Goal: Task Accomplishment & Management: Manage account settings

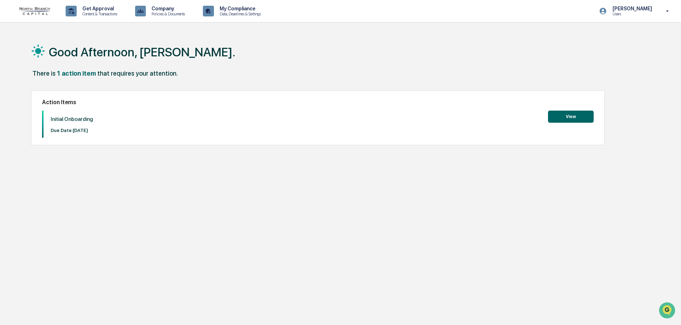
click at [554, 112] on button "View" at bounding box center [571, 117] width 46 height 12
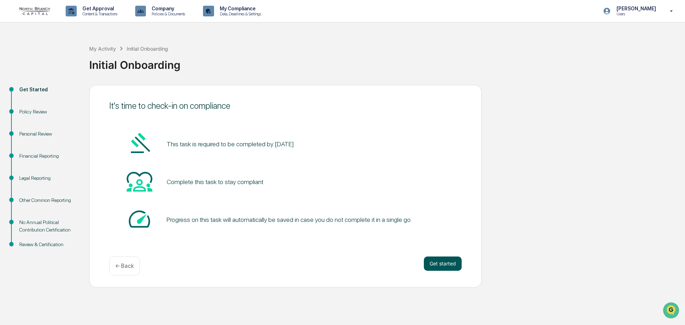
click at [433, 260] on button "Get started" at bounding box center [443, 263] width 38 height 14
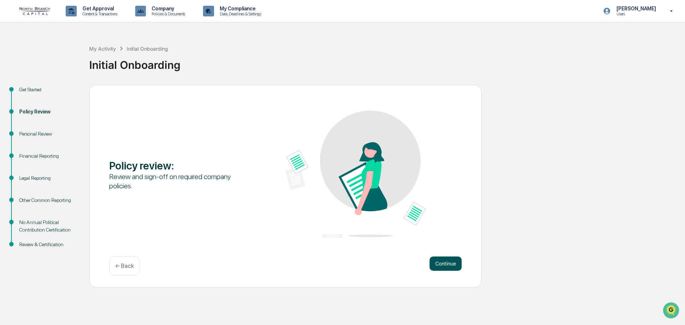
click at [440, 259] on button "Continue" at bounding box center [445, 263] width 32 height 14
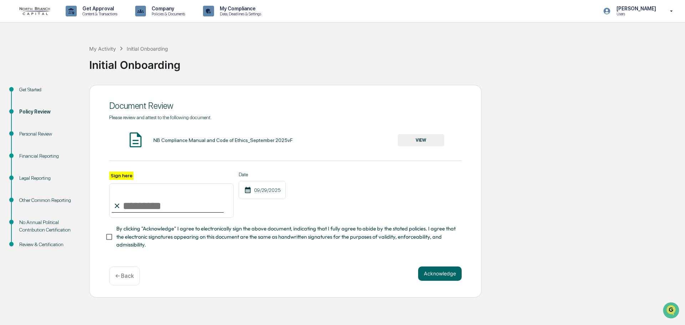
click at [136, 205] on input "Sign here" at bounding box center [171, 200] width 124 height 34
type input "**********"
click at [342, 194] on div "**********" at bounding box center [285, 195] width 352 height 46
click at [442, 276] on button "Acknowledge" at bounding box center [440, 273] width 44 height 14
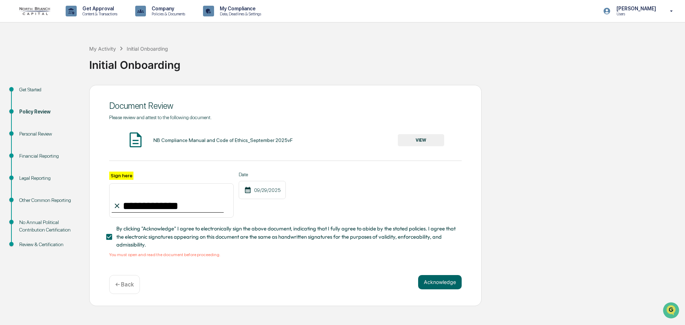
click at [420, 140] on button "VIEW" at bounding box center [421, 140] width 46 height 12
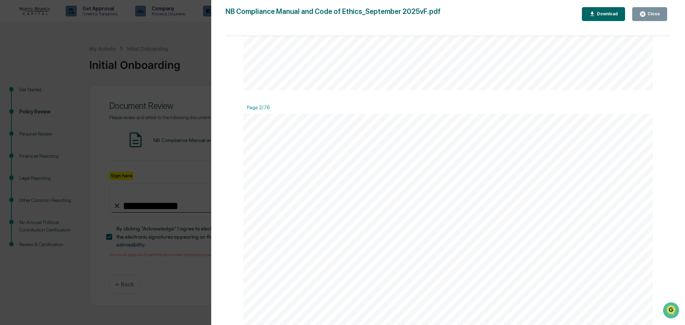
scroll to position [428, 0]
click at [644, 11] on icon "button" at bounding box center [642, 14] width 7 height 7
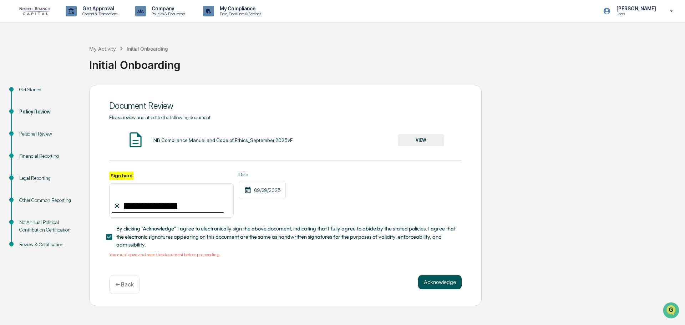
click at [422, 281] on button "Acknowledge" at bounding box center [440, 282] width 44 height 14
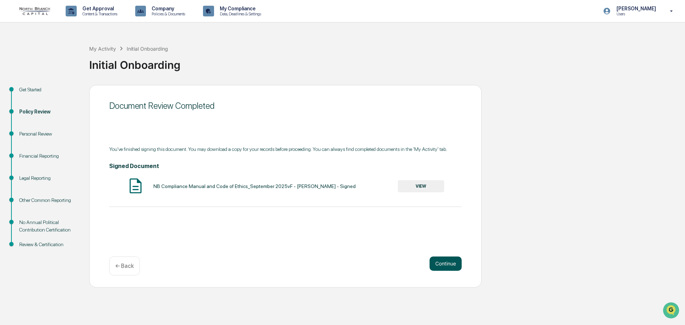
click at [440, 261] on button "Continue" at bounding box center [445, 263] width 32 height 14
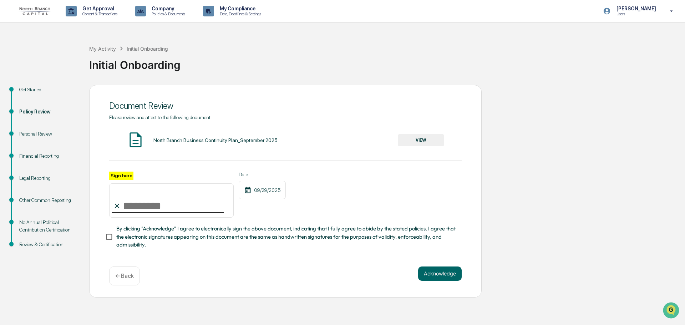
click at [420, 138] on button "VIEW" at bounding box center [421, 140] width 46 height 12
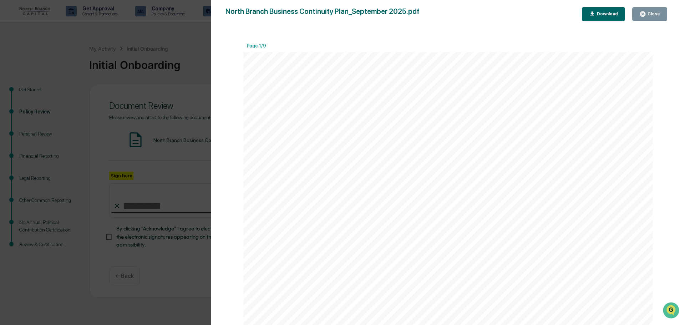
scroll to position [0, 0]
click at [646, 10] on button "Close" at bounding box center [649, 14] width 35 height 14
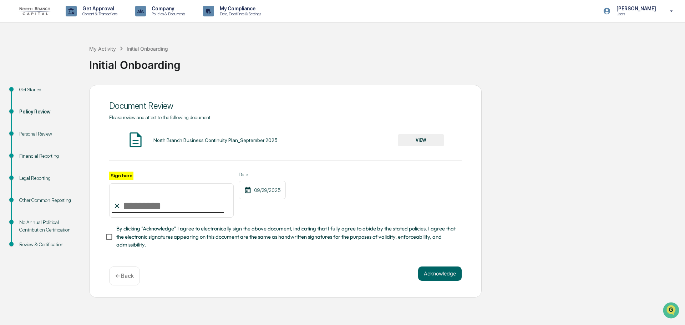
click at [166, 204] on input "Sign here" at bounding box center [171, 200] width 124 height 34
type input "**********"
click at [425, 272] on button "Acknowledge" at bounding box center [440, 273] width 44 height 14
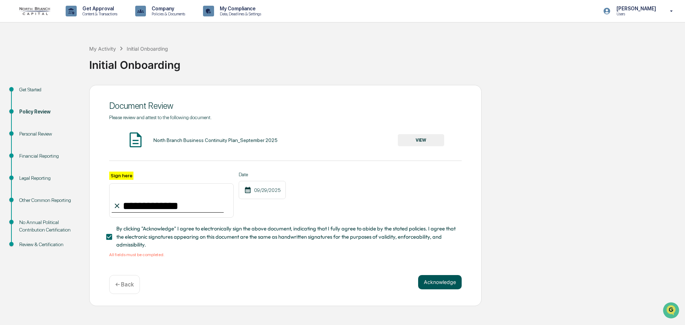
click at [435, 277] on button "Acknowledge" at bounding box center [440, 282] width 44 height 14
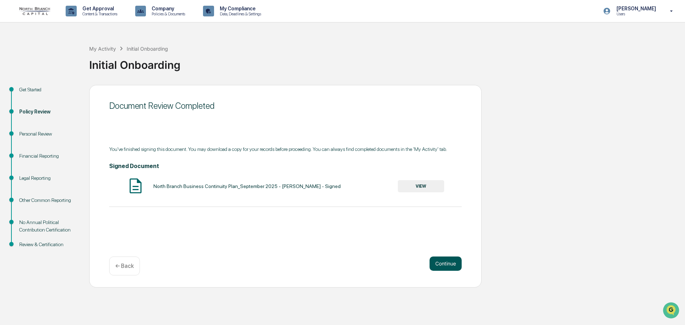
click at [443, 264] on button "Continue" at bounding box center [445, 263] width 32 height 14
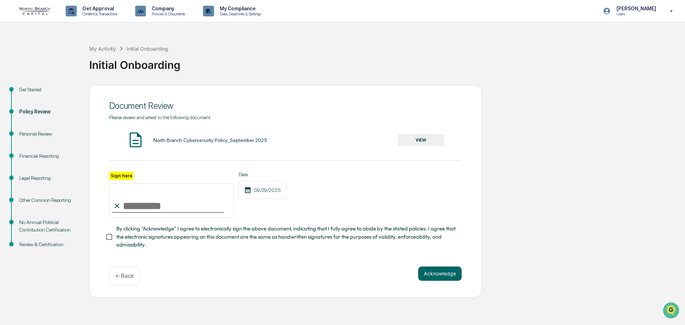
click at [410, 137] on button "VIEW" at bounding box center [421, 140] width 46 height 12
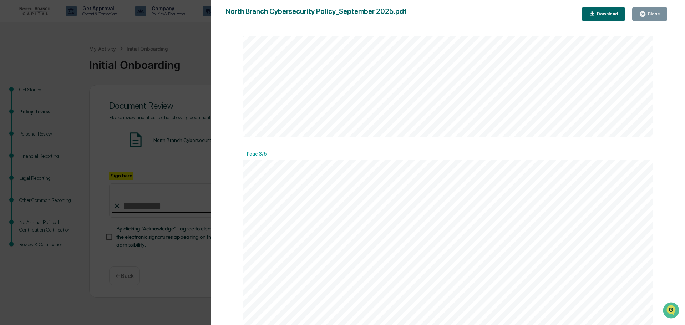
scroll to position [1141, 0]
click at [638, 14] on button "Close" at bounding box center [649, 14] width 35 height 14
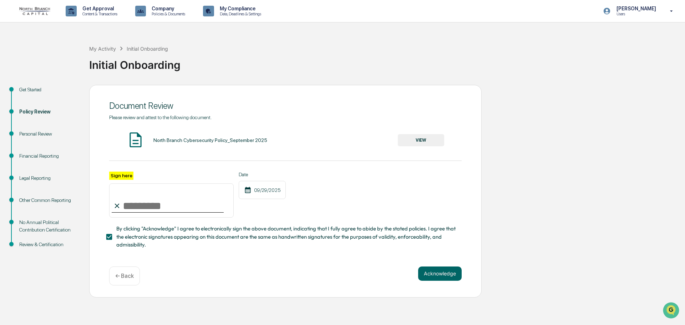
click at [136, 204] on input "Sign here" at bounding box center [171, 200] width 124 height 34
type input "**********"
click at [437, 274] on button "Acknowledge" at bounding box center [440, 273] width 44 height 14
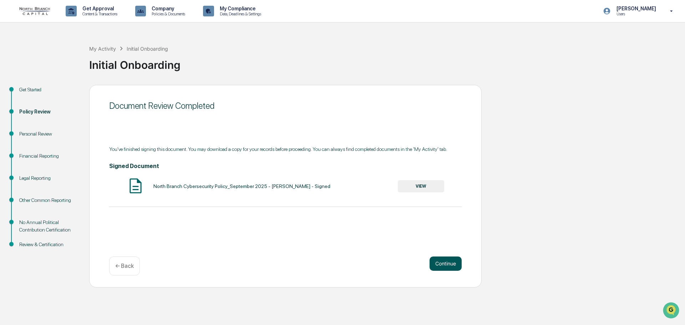
click at [452, 262] on button "Continue" at bounding box center [445, 263] width 32 height 14
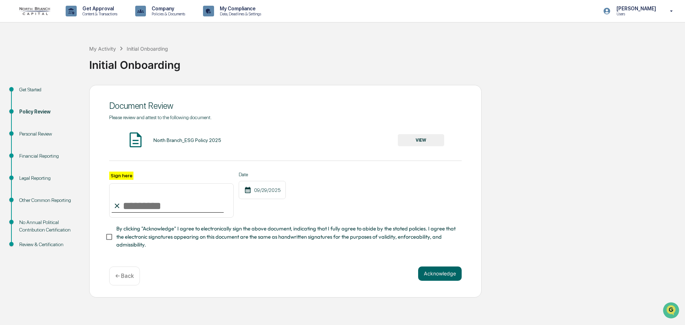
click at [423, 136] on button "VIEW" at bounding box center [421, 140] width 46 height 12
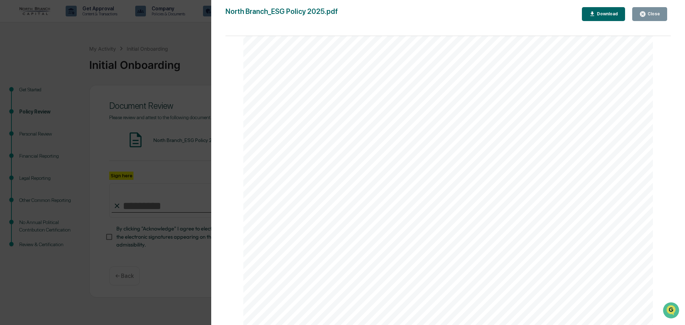
scroll to position [810, 0]
click at [645, 13] on icon "button" at bounding box center [642, 14] width 7 height 7
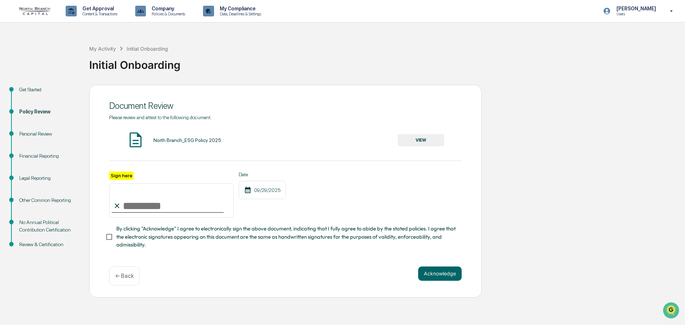
click at [139, 203] on input "Sign here" at bounding box center [171, 200] width 124 height 34
type input "**********"
click at [437, 275] on button "Acknowledge" at bounding box center [440, 273] width 44 height 14
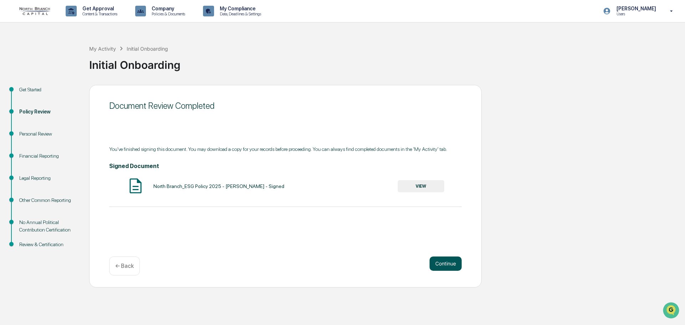
click at [436, 262] on button "Continue" at bounding box center [445, 263] width 32 height 14
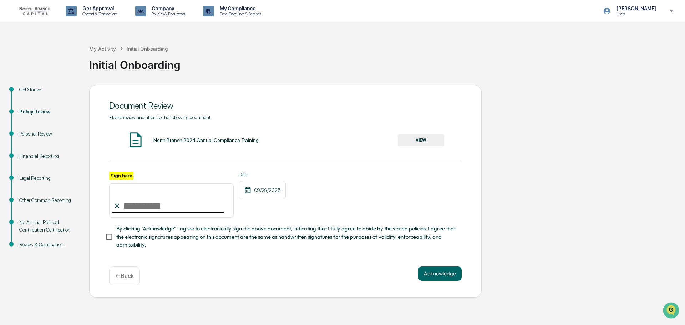
click at [424, 140] on button "VIEW" at bounding box center [421, 140] width 46 height 12
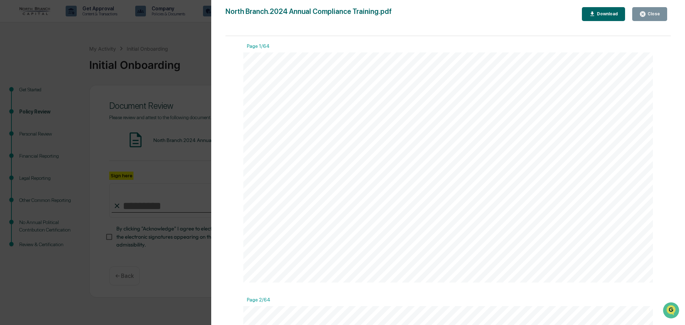
scroll to position [1177, 0]
click at [638, 13] on button "Close" at bounding box center [649, 14] width 35 height 14
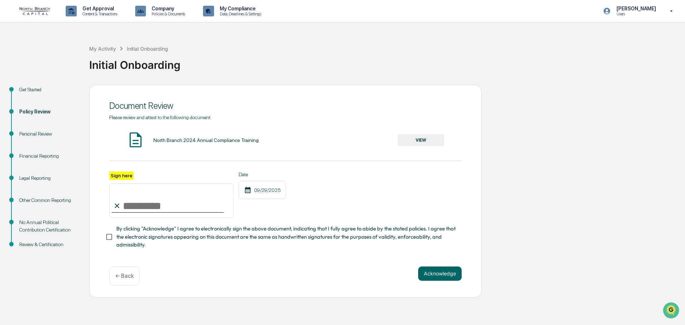
click at [151, 207] on input "Sign here" at bounding box center [171, 200] width 124 height 34
type input "**********"
click at [442, 269] on button "Acknowledge" at bounding box center [440, 273] width 44 height 14
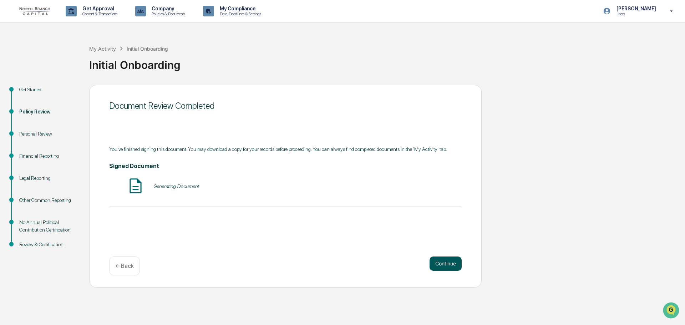
click at [442, 261] on button "Continue" at bounding box center [445, 263] width 32 height 14
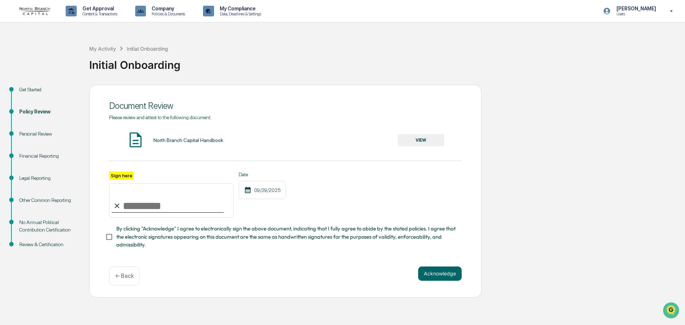
click at [144, 203] on input "Sign here" at bounding box center [171, 200] width 124 height 34
click at [429, 134] on div "North Branch Capital Handbook VIEW" at bounding box center [285, 140] width 352 height 19
click at [429, 140] on button "VIEW" at bounding box center [421, 140] width 46 height 12
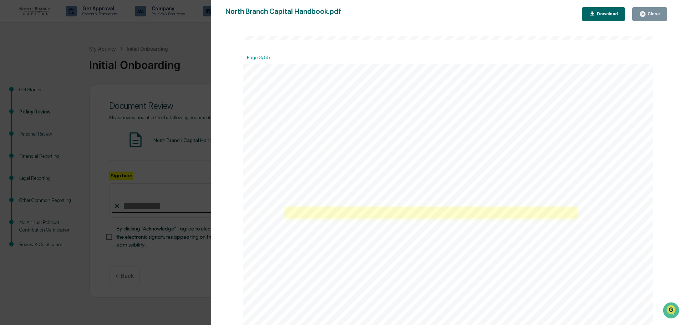
scroll to position [1141, 0]
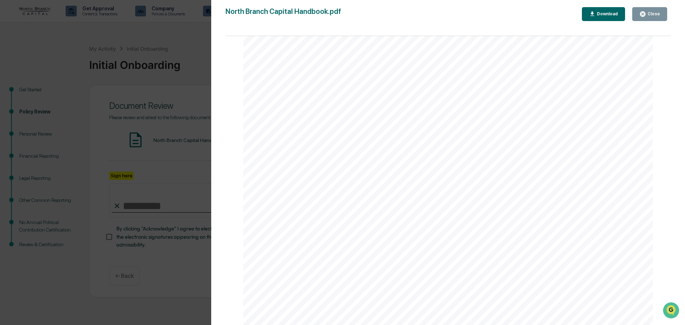
click at [640, 8] on button "Close" at bounding box center [649, 14] width 35 height 14
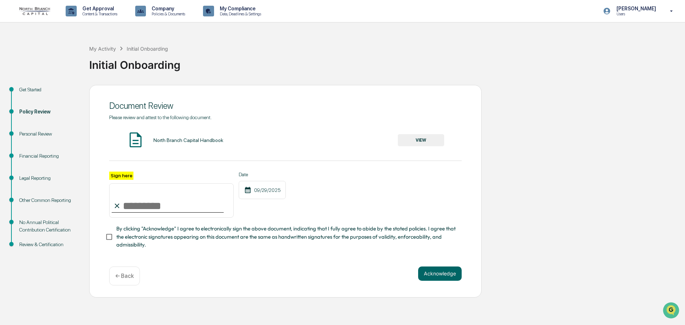
click at [177, 199] on input "Sign here" at bounding box center [171, 200] width 124 height 34
type input "**********"
click at [448, 272] on button "Acknowledge" at bounding box center [440, 273] width 44 height 14
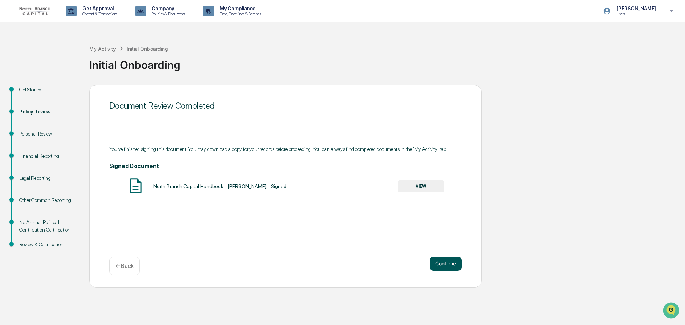
click at [441, 260] on button "Continue" at bounding box center [445, 263] width 32 height 14
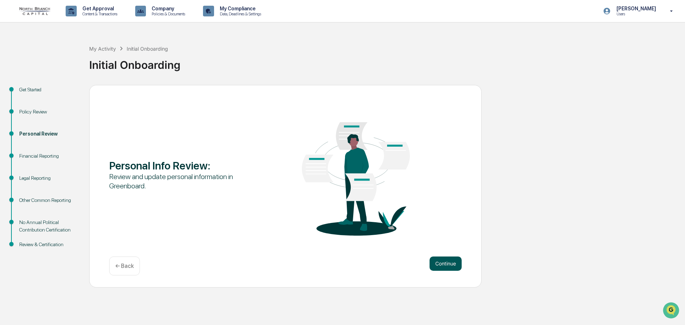
click at [437, 262] on button "Continue" at bounding box center [445, 263] width 32 height 14
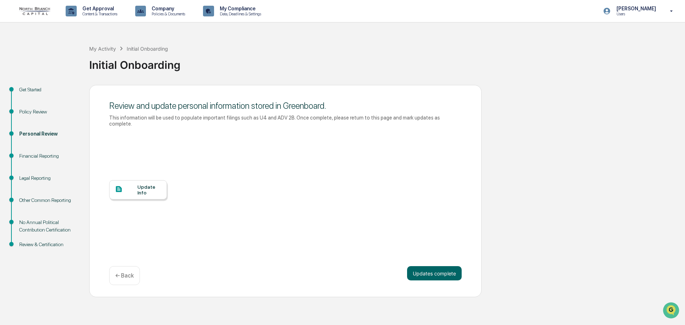
click at [150, 188] on div "Update Info" at bounding box center [149, 189] width 24 height 11
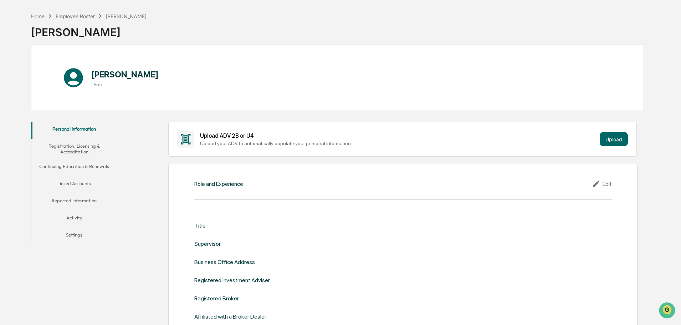
scroll to position [36, 0]
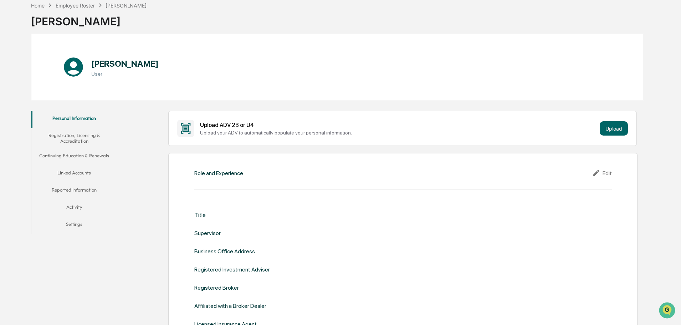
click at [596, 174] on icon at bounding box center [597, 173] width 11 height 9
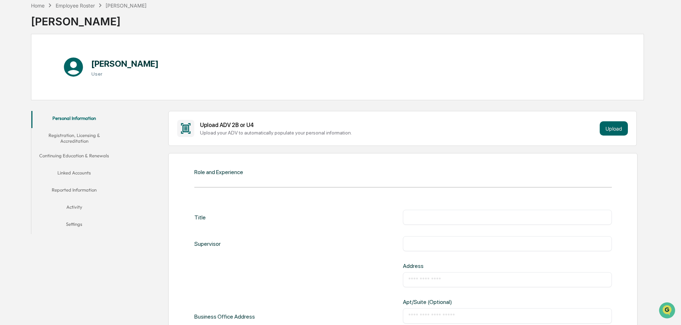
click at [453, 218] on input "text" at bounding box center [507, 217] width 198 height 7
type input "*******"
click at [451, 241] on input "text" at bounding box center [507, 243] width 198 height 7
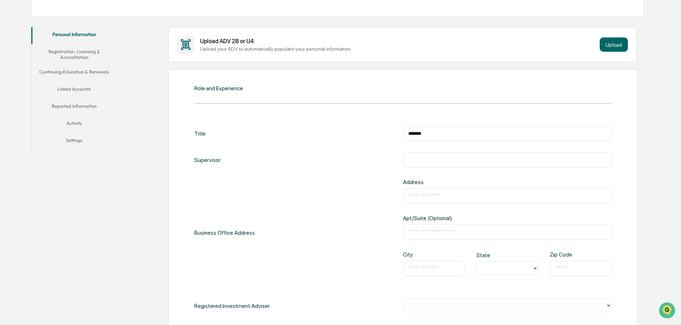
scroll to position [107, 0]
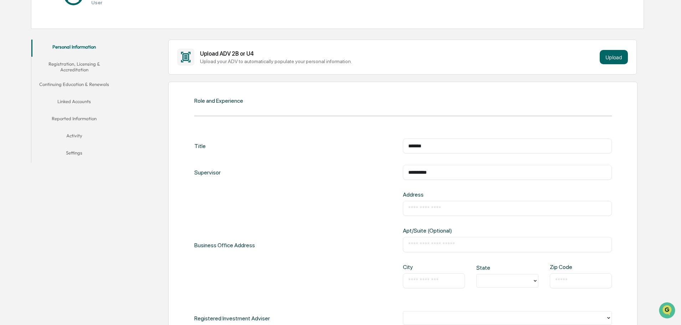
type input "**********"
click at [433, 281] on input "text" at bounding box center [433, 280] width 51 height 7
type input "*********"
type input "**"
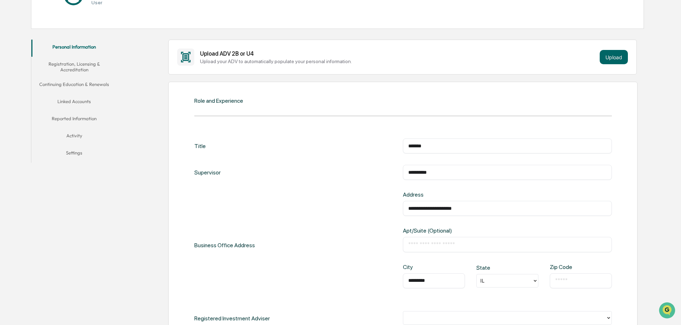
click at [563, 284] on input "text" at bounding box center [580, 280] width 51 height 7
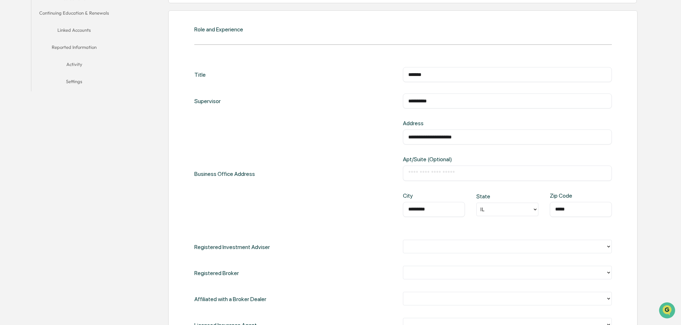
scroll to position [214, 0]
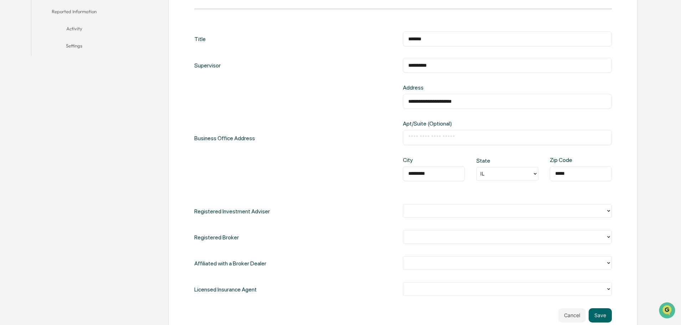
type input "*****"
click at [410, 209] on div at bounding box center [504, 210] width 195 height 8
click at [417, 225] on div "Yes" at bounding box center [507, 227] width 209 height 14
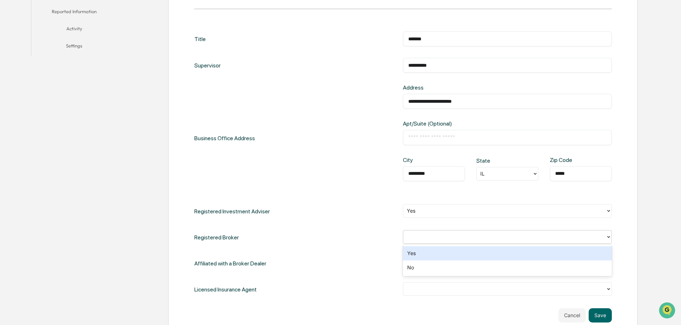
click at [466, 234] on div at bounding box center [504, 236] width 195 height 8
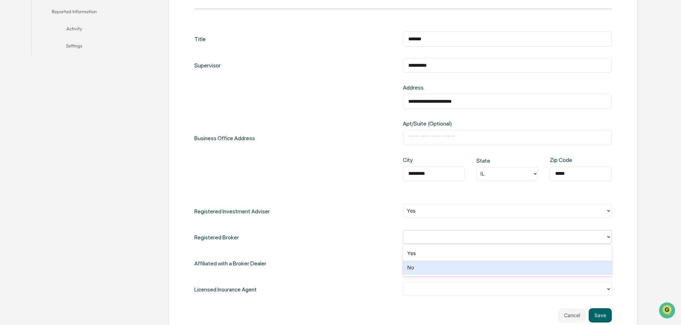
click at [459, 266] on div "No" at bounding box center [507, 267] width 209 height 14
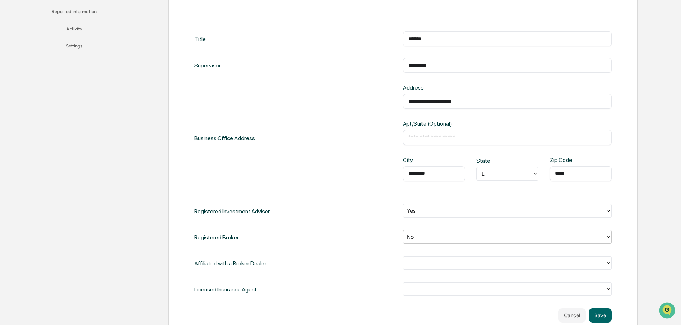
click at [460, 260] on div at bounding box center [504, 263] width 195 height 8
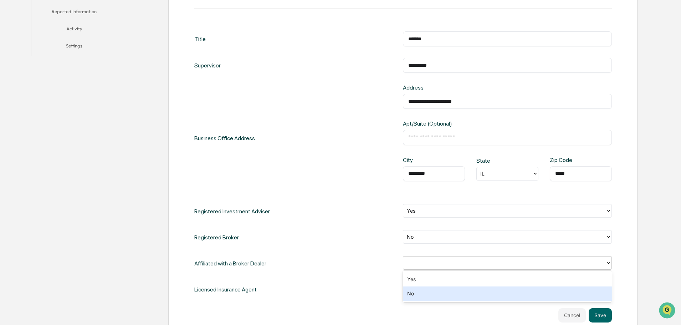
click at [457, 302] on div "Yes No" at bounding box center [507, 286] width 209 height 31
click at [461, 292] on div "No" at bounding box center [507, 293] width 209 height 14
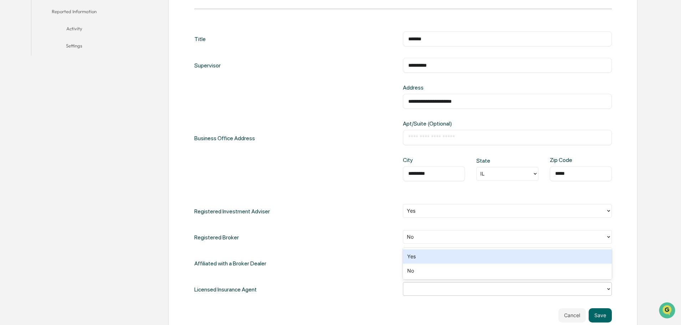
click at [461, 288] on div at bounding box center [504, 289] width 195 height 8
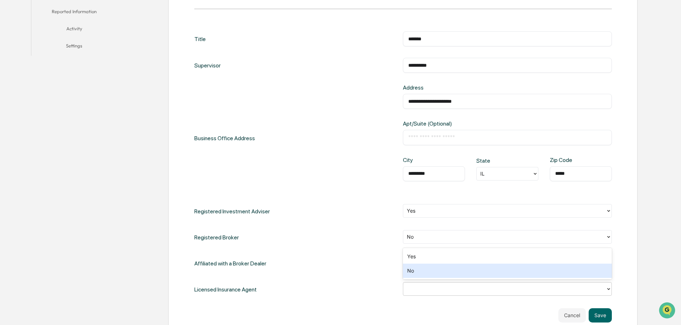
click at [457, 275] on div "No" at bounding box center [507, 271] width 209 height 14
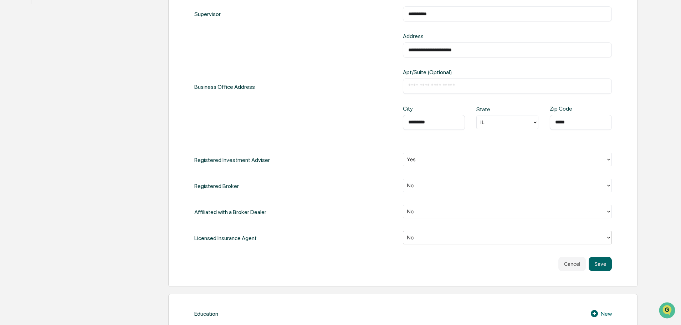
scroll to position [285, 0]
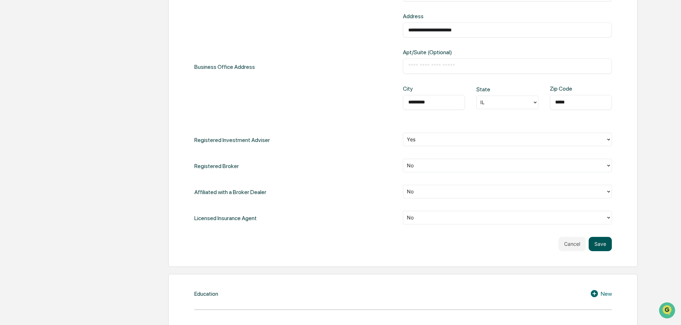
click at [600, 242] on button "Save" at bounding box center [600, 244] width 23 height 14
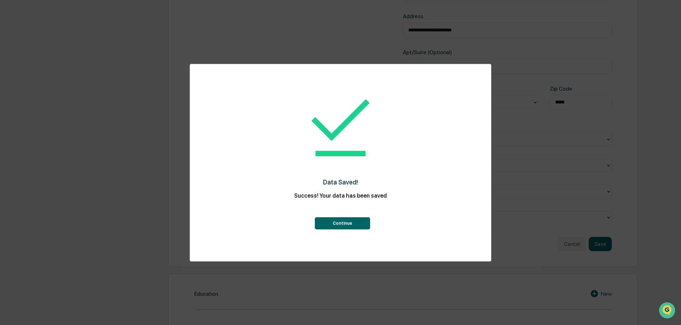
click at [362, 224] on button "Continue" at bounding box center [342, 223] width 55 height 12
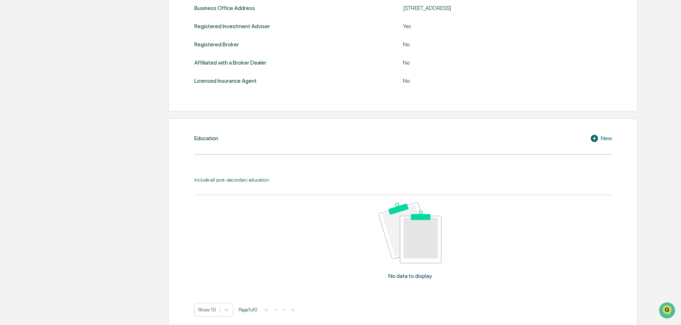
click at [593, 139] on icon at bounding box center [594, 138] width 7 height 7
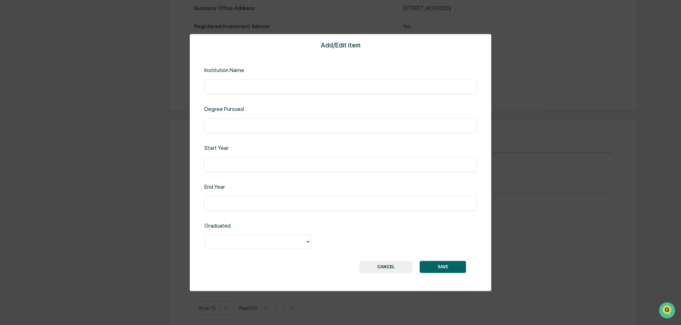
click at [235, 85] on input "text" at bounding box center [341, 86] width 262 height 7
type input "*"
type input "**********"
type input "****"
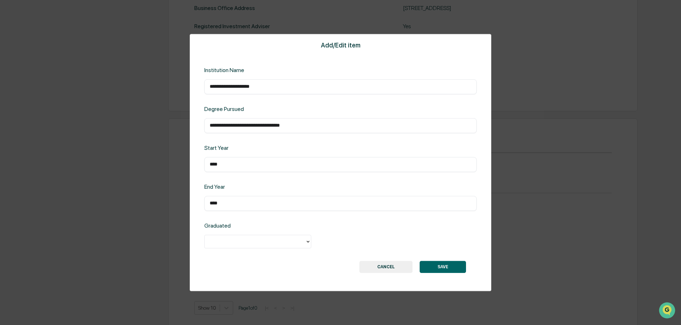
type input "****"
click at [234, 240] on div at bounding box center [254, 241] width 93 height 8
click at [233, 255] on div "Yes" at bounding box center [257, 258] width 107 height 14
click at [432, 266] on button "SAVE" at bounding box center [443, 267] width 46 height 12
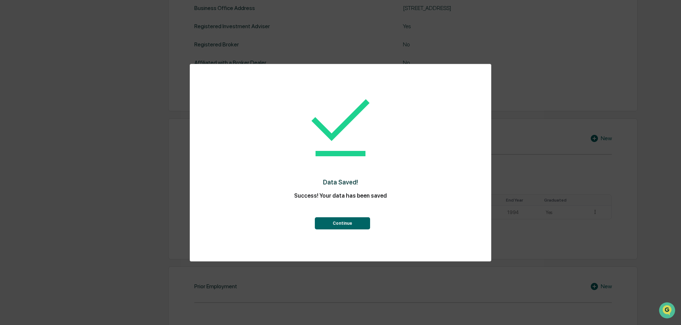
click at [359, 221] on button "Continue" at bounding box center [342, 223] width 55 height 12
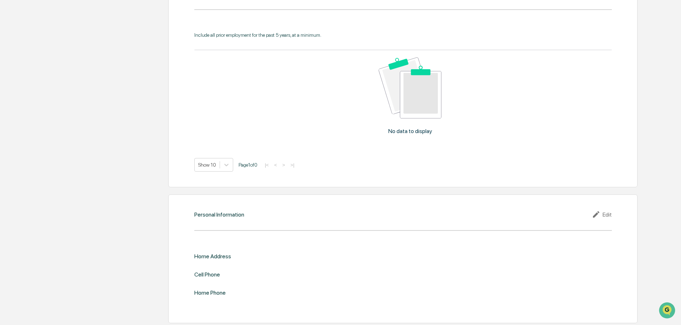
scroll to position [573, 0]
click at [598, 213] on icon at bounding box center [597, 212] width 11 height 9
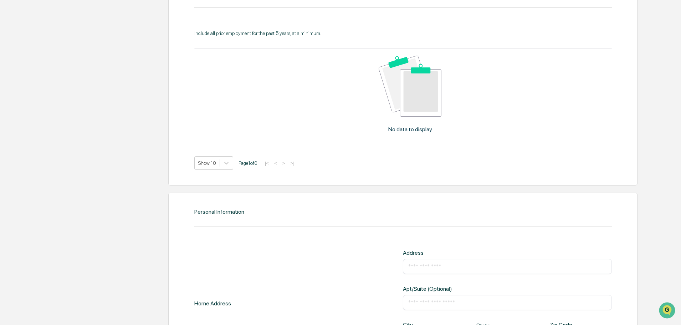
click at [496, 262] on div "​" at bounding box center [507, 266] width 209 height 15
click at [486, 267] on input "text" at bounding box center [507, 266] width 198 height 7
type input "**********"
click at [512, 301] on input "text" at bounding box center [507, 302] width 198 height 7
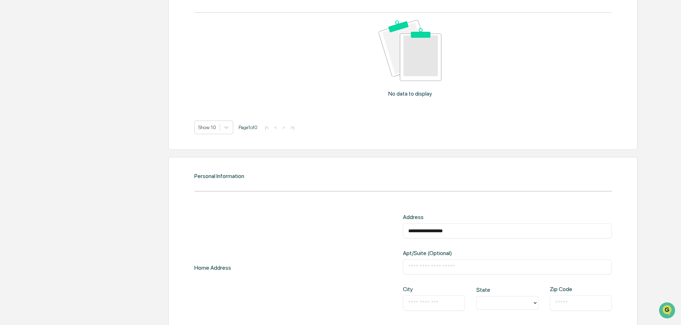
scroll to position [645, 0]
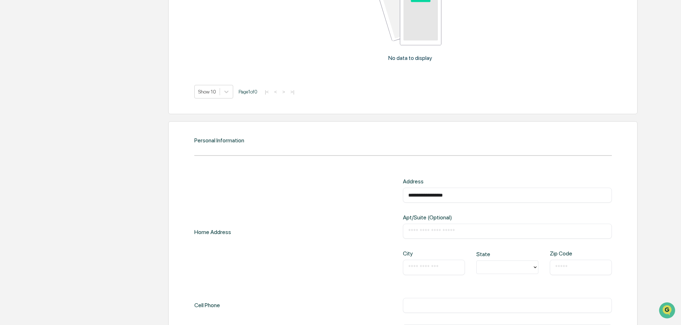
type input "********"
type input "**"
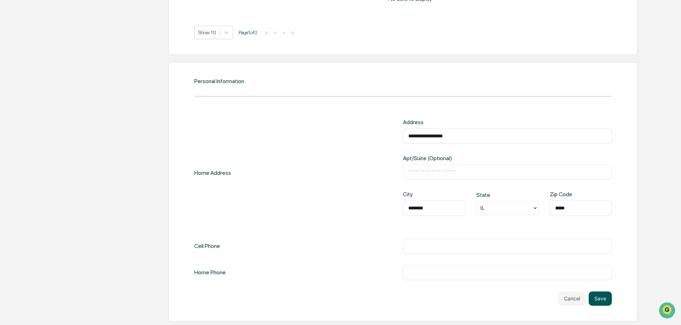
type input "*****"
click at [598, 300] on button "Save" at bounding box center [600, 298] width 23 height 14
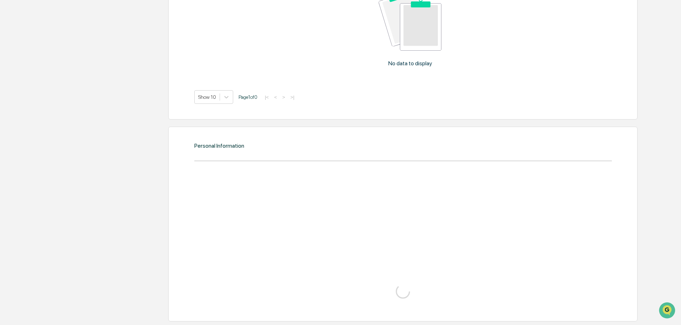
scroll to position [704, 0]
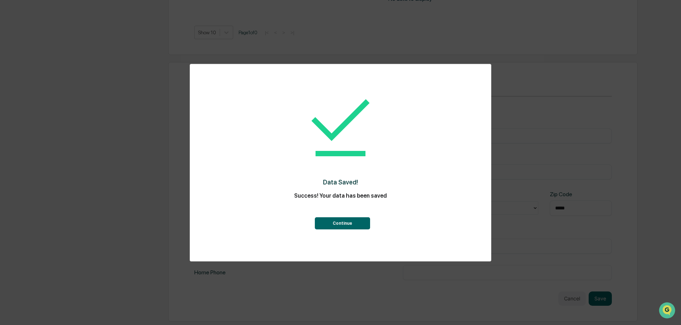
click at [359, 229] on button "Continue" at bounding box center [342, 223] width 55 height 12
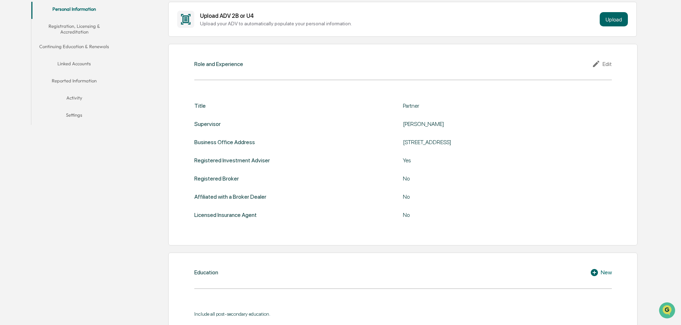
scroll to position [0, 0]
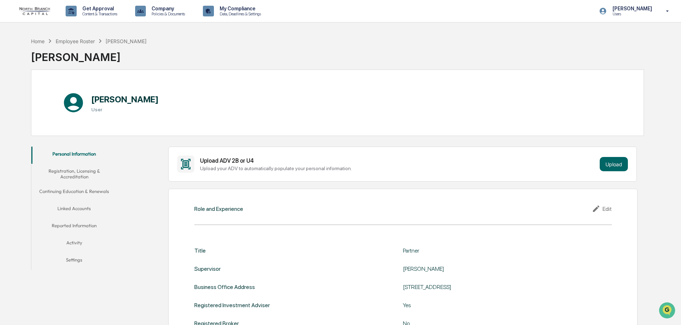
click at [87, 207] on button "Linked Accounts" at bounding box center [74, 209] width 86 height 17
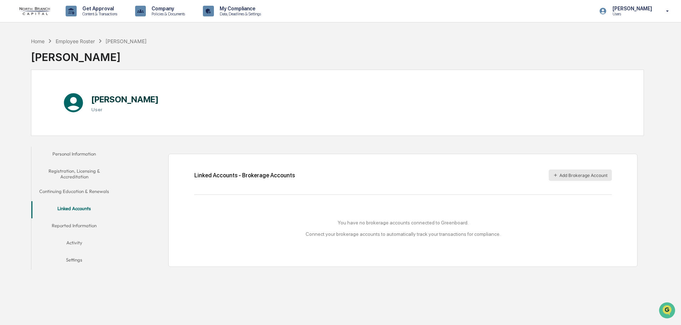
click at [555, 172] on button "Add Brokerage Account" at bounding box center [580, 174] width 63 height 11
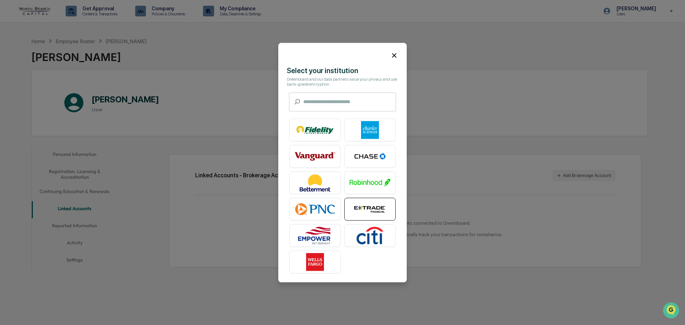
click at [361, 205] on img at bounding box center [369, 209] width 41 height 18
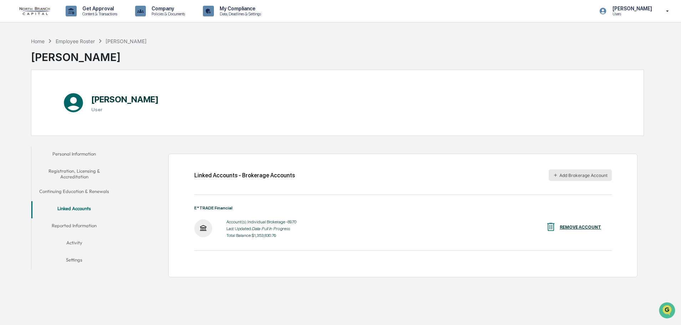
click at [556, 173] on icon "button" at bounding box center [555, 175] width 5 height 5
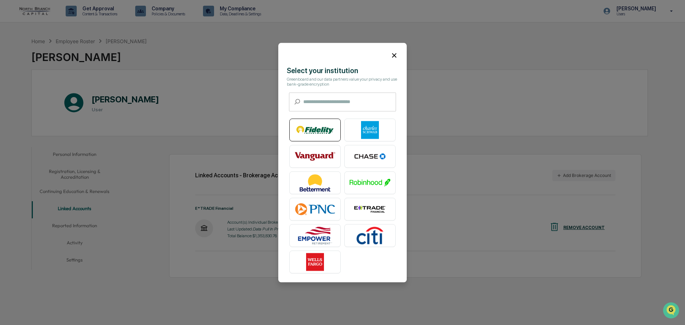
click at [303, 127] on img at bounding box center [315, 130] width 41 height 18
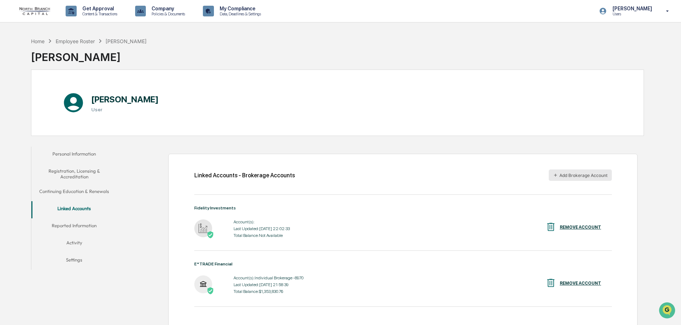
click at [561, 175] on button "Add Brokerage Account" at bounding box center [580, 174] width 63 height 11
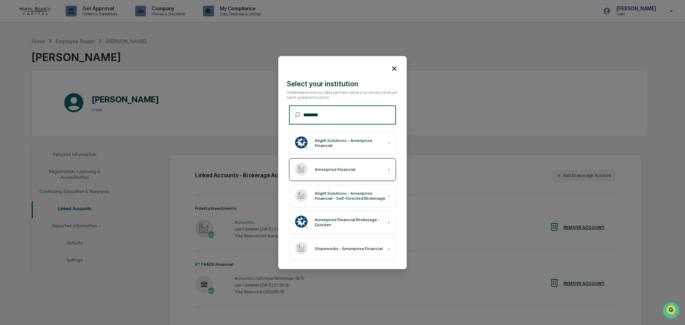
type input "********"
click at [370, 169] on div "Ameriprise Financial ›" at bounding box center [342, 169] width 107 height 23
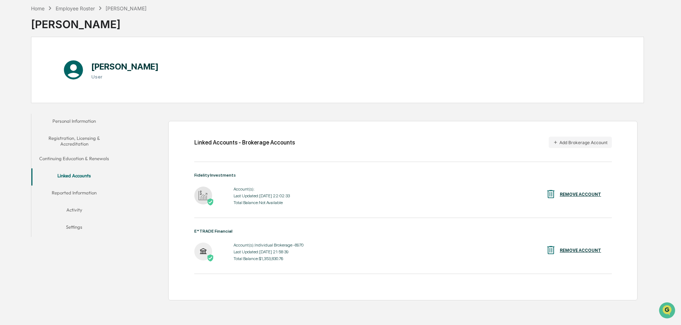
scroll to position [34, 0]
click at [553, 142] on icon "button" at bounding box center [555, 141] width 5 height 5
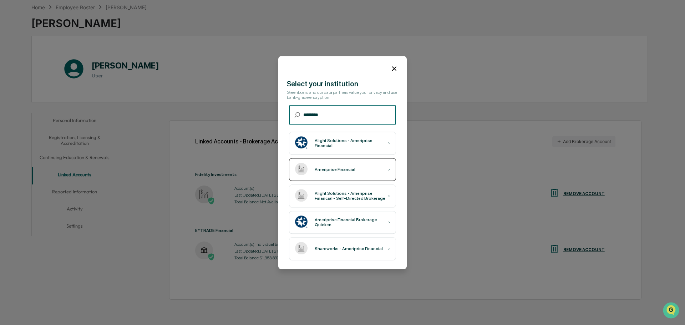
type input "********"
click at [365, 166] on div "Ameriprise Financial ›" at bounding box center [342, 169] width 107 height 23
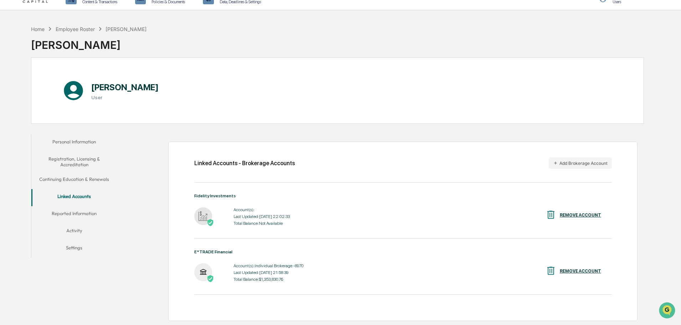
scroll to position [0, 0]
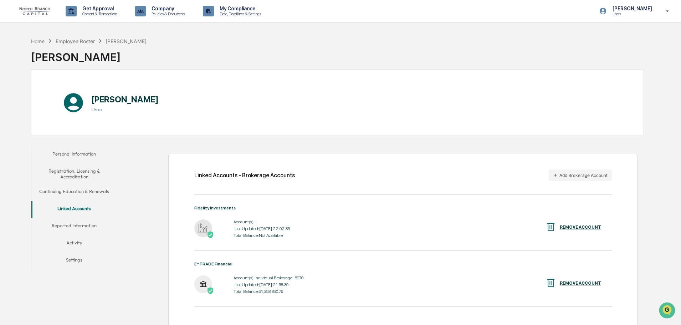
click at [63, 226] on button "Reported Information" at bounding box center [74, 226] width 86 height 17
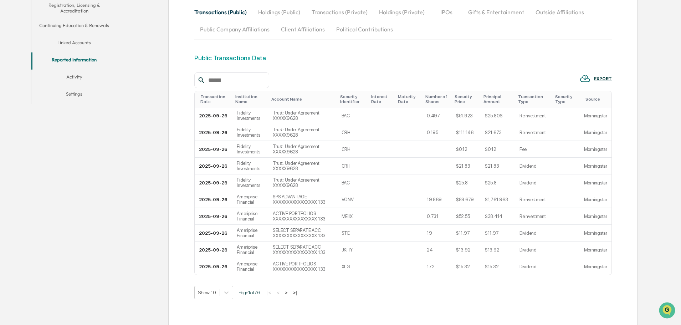
scroll to position [178, 0]
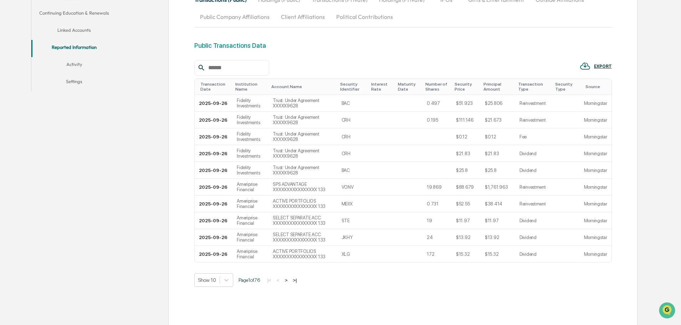
click at [289, 280] on button ">" at bounding box center [286, 280] width 7 height 6
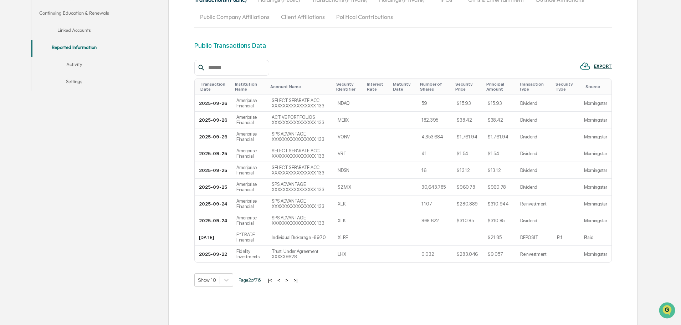
click at [289, 280] on button ">" at bounding box center [286, 280] width 7 height 6
click at [289, 280] on button ">" at bounding box center [287, 280] width 7 height 6
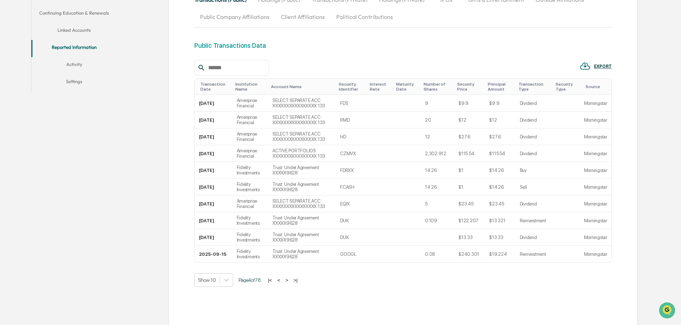
click at [289, 280] on button ">" at bounding box center [286, 280] width 7 height 6
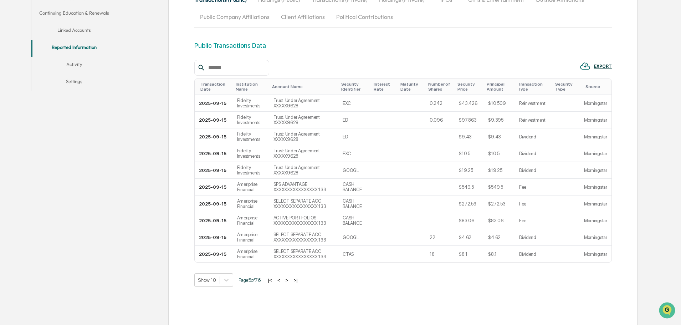
click at [289, 280] on button ">" at bounding box center [286, 280] width 7 height 6
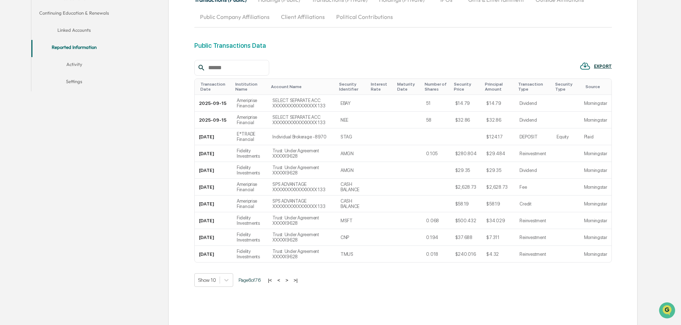
click at [536, 86] on div "Transaction Type" at bounding box center [533, 87] width 31 height 10
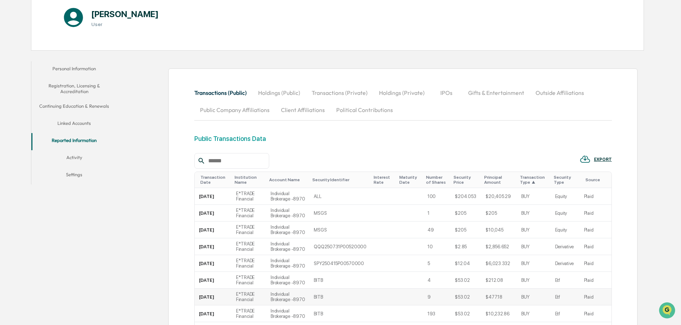
scroll to position [64, 0]
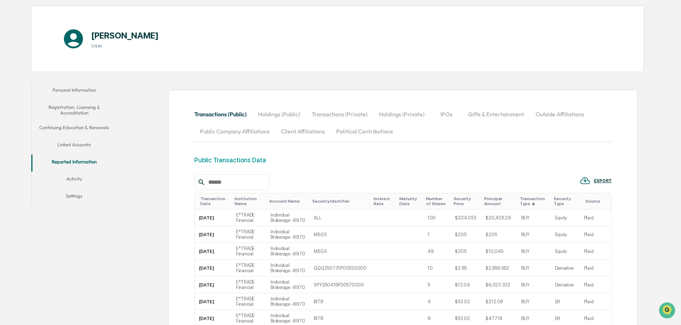
click at [532, 203] on span "▲" at bounding box center [534, 203] width 4 height 5
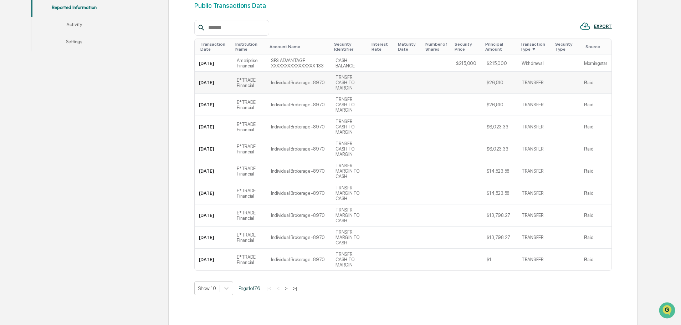
scroll to position [223, 0]
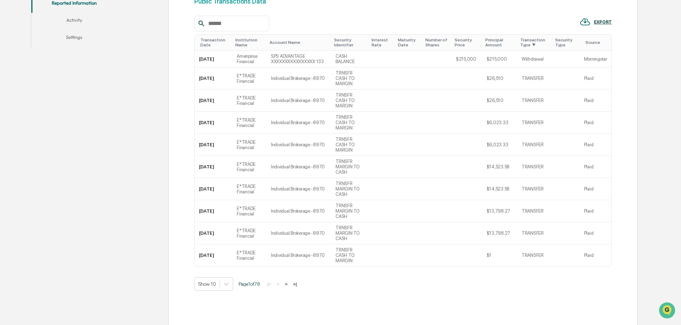
click at [288, 281] on button ">" at bounding box center [286, 284] width 7 height 6
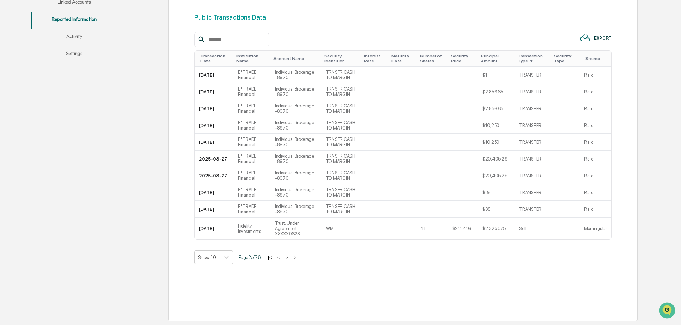
scroll to position [201, 0]
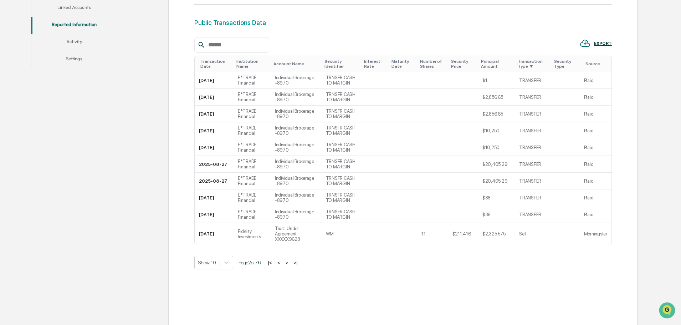
click at [288, 260] on button ">" at bounding box center [286, 263] width 7 height 6
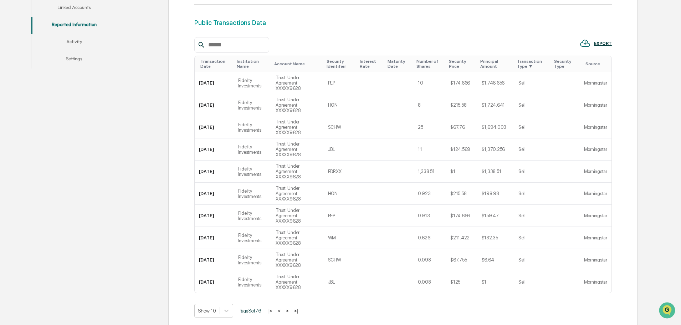
click at [288, 308] on button ">" at bounding box center [287, 311] width 7 height 6
click at [288, 308] on button ">" at bounding box center [286, 311] width 7 height 6
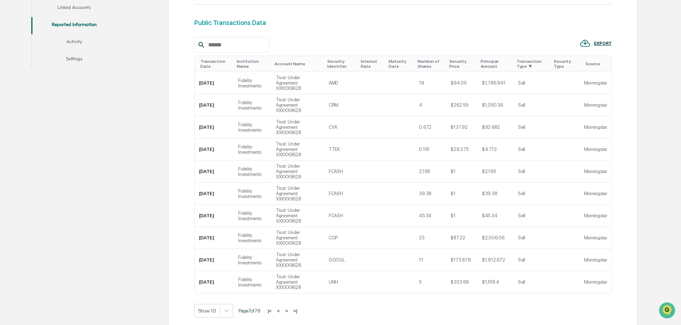
click at [288, 308] on button ">" at bounding box center [286, 311] width 7 height 6
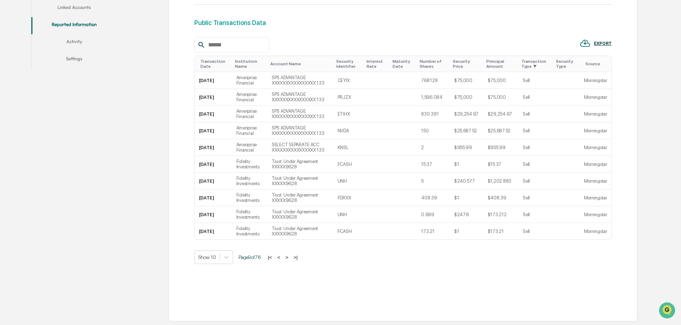
click at [288, 257] on button ">" at bounding box center [286, 257] width 7 height 6
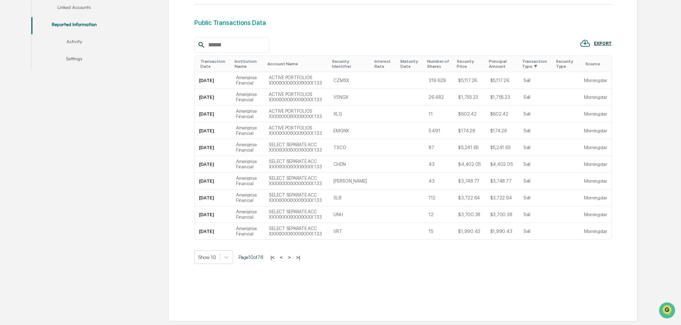
click at [285, 257] on button "<" at bounding box center [281, 257] width 7 height 6
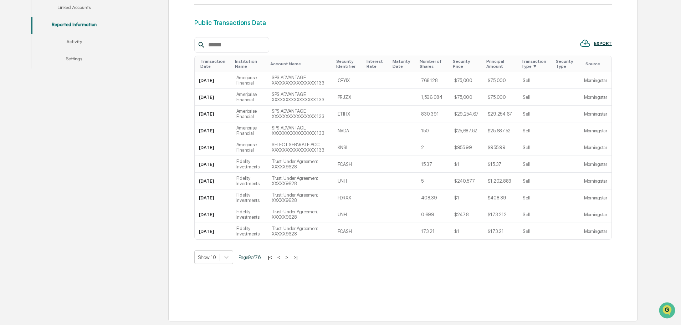
click at [288, 257] on button ">" at bounding box center [286, 257] width 7 height 6
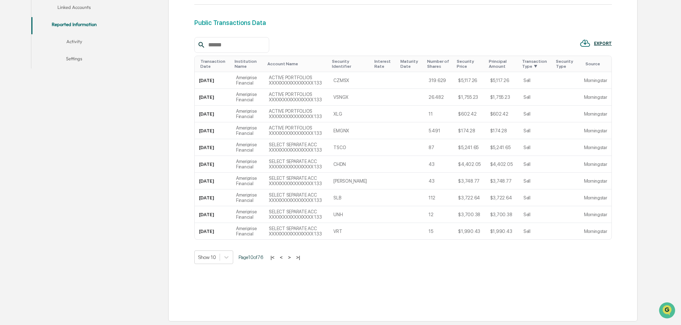
click at [285, 257] on button "<" at bounding box center [281, 257] width 7 height 6
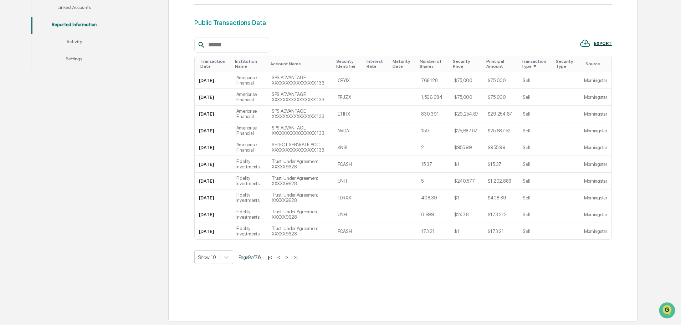
click at [288, 257] on button ">" at bounding box center [286, 257] width 7 height 6
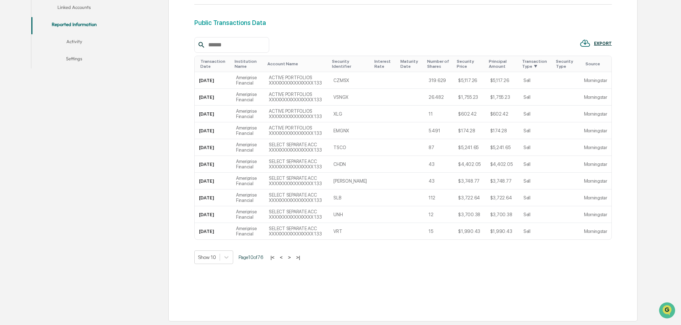
click at [285, 257] on button "<" at bounding box center [281, 257] width 7 height 6
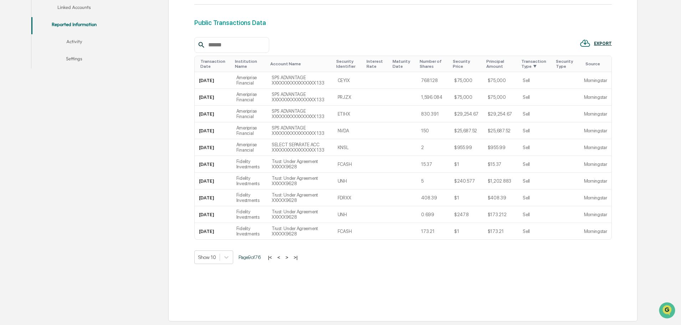
click at [288, 257] on button ">" at bounding box center [286, 257] width 7 height 6
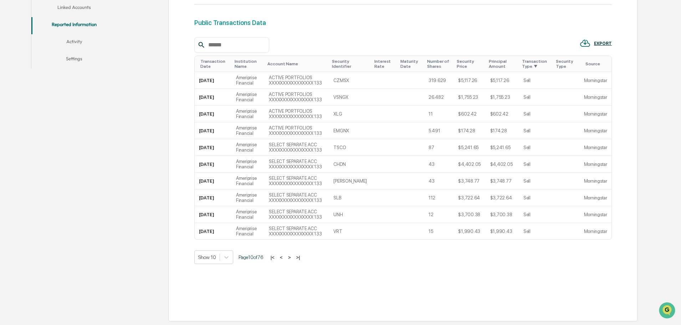
click at [285, 257] on button "<" at bounding box center [281, 257] width 7 height 6
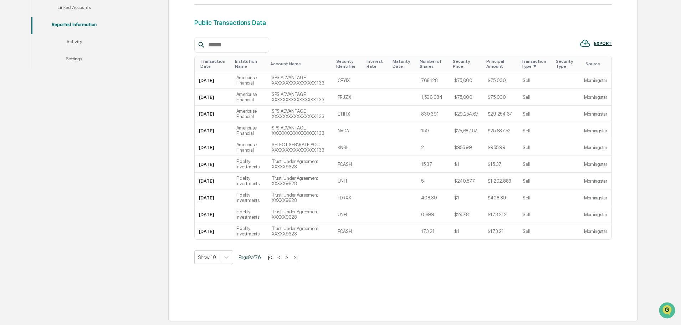
click at [288, 257] on button ">" at bounding box center [286, 257] width 7 height 6
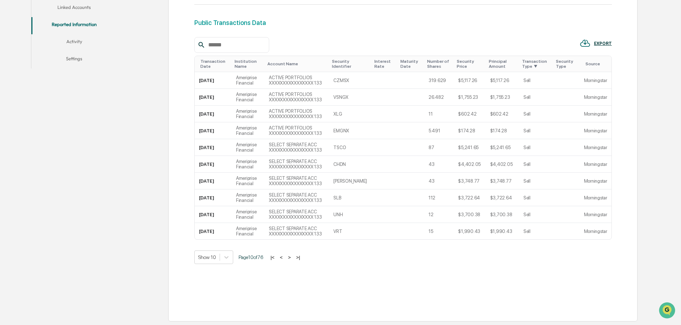
click at [285, 257] on button "<" at bounding box center [281, 257] width 7 height 6
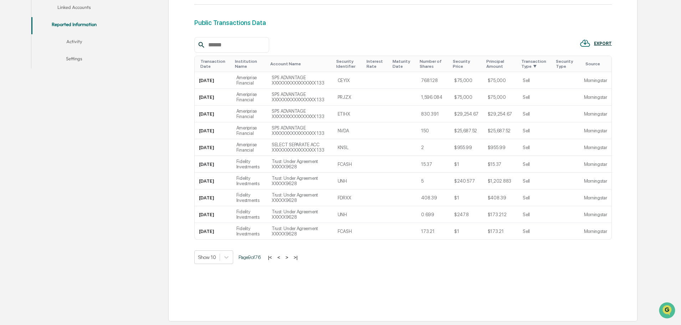
click at [288, 257] on button ">" at bounding box center [286, 257] width 7 height 6
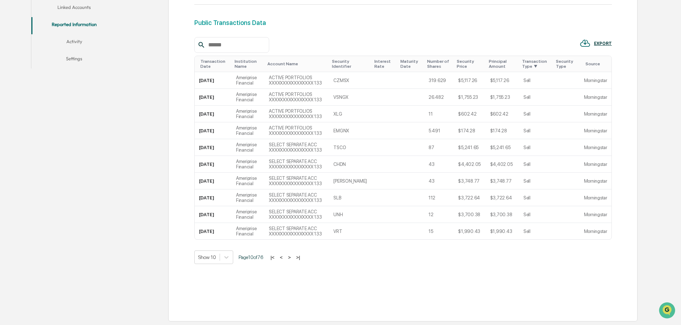
click at [285, 257] on button "<" at bounding box center [281, 257] width 7 height 6
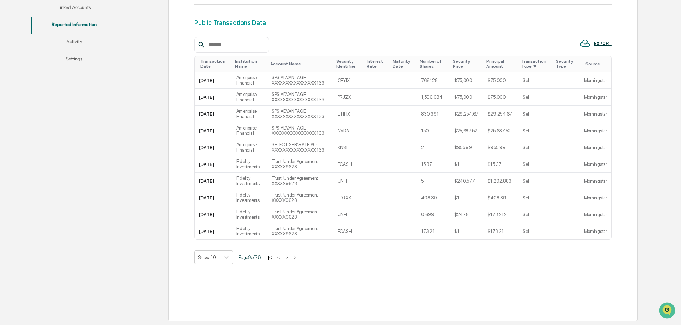
click at [288, 257] on button ">" at bounding box center [286, 257] width 7 height 6
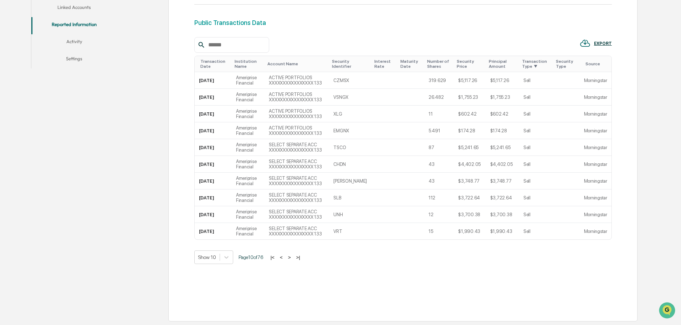
click at [285, 257] on button "<" at bounding box center [281, 257] width 7 height 6
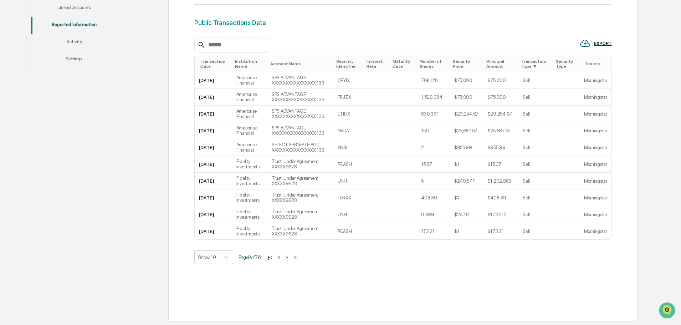
click at [288, 257] on button ">" at bounding box center [286, 257] width 7 height 6
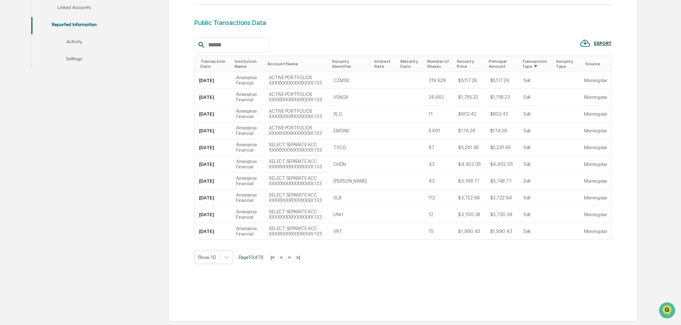
click at [285, 257] on button "<" at bounding box center [281, 257] width 7 height 6
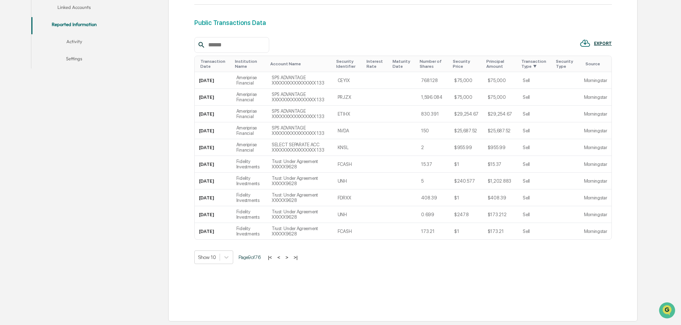
click at [288, 257] on button ">" at bounding box center [286, 257] width 7 height 6
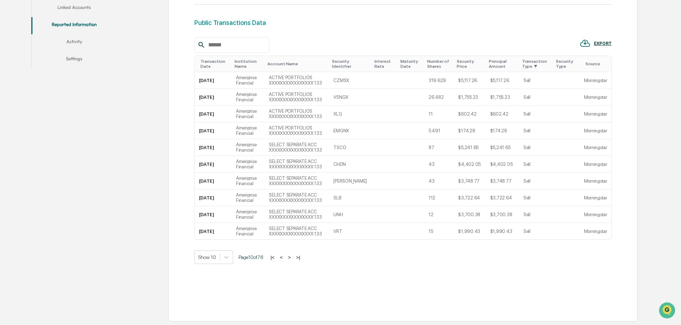
click at [285, 257] on button "<" at bounding box center [281, 257] width 7 height 6
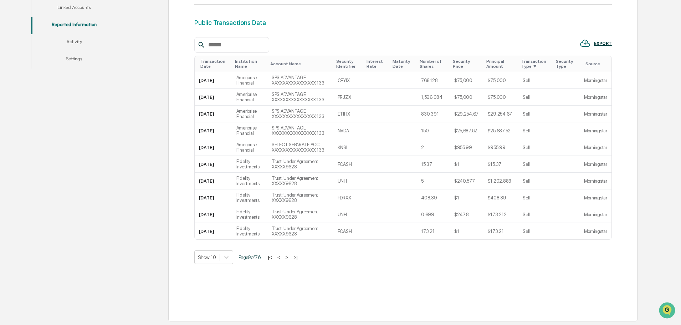
click at [288, 257] on button ">" at bounding box center [286, 257] width 7 height 6
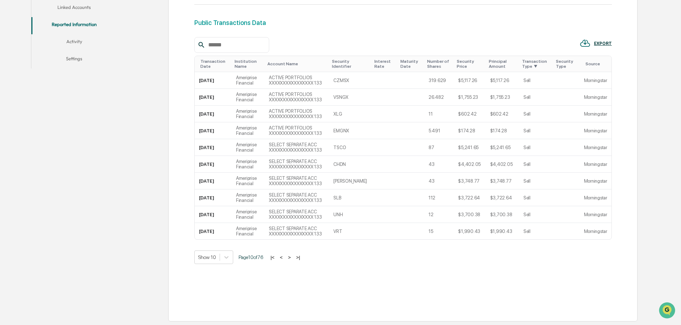
click at [285, 257] on button "<" at bounding box center [281, 257] width 7 height 6
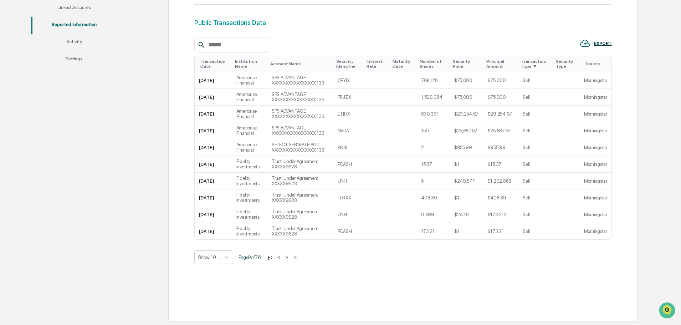
click at [288, 257] on button ">" at bounding box center [286, 257] width 7 height 6
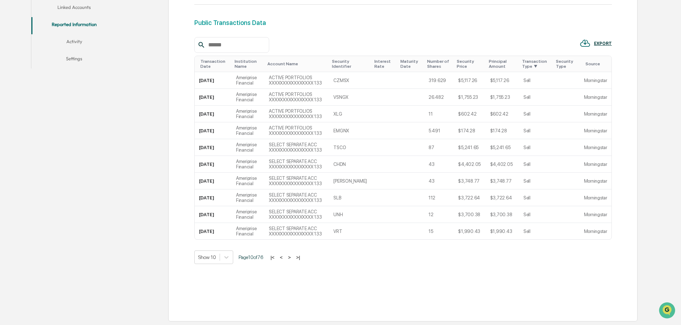
click at [285, 257] on button "<" at bounding box center [281, 257] width 7 height 6
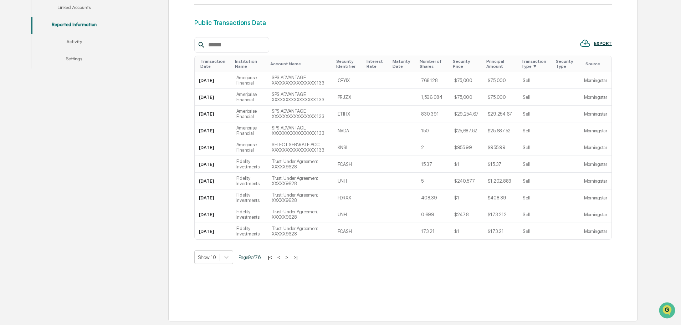
click at [288, 257] on button ">" at bounding box center [286, 257] width 7 height 6
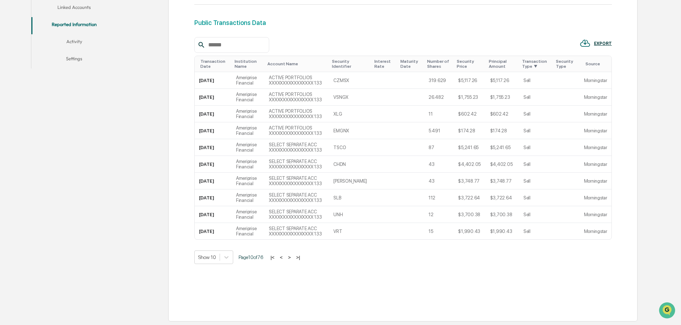
click at [285, 257] on button "<" at bounding box center [281, 257] width 7 height 6
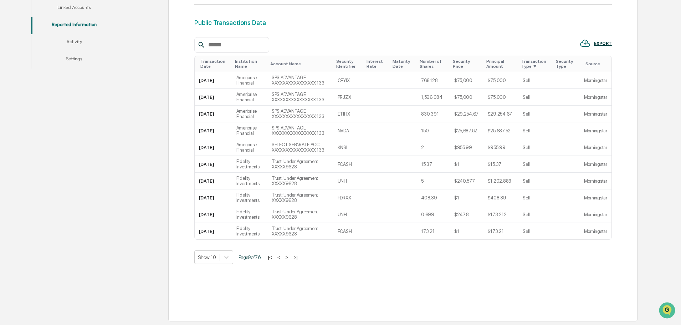
click at [288, 257] on button ">" at bounding box center [286, 257] width 7 height 6
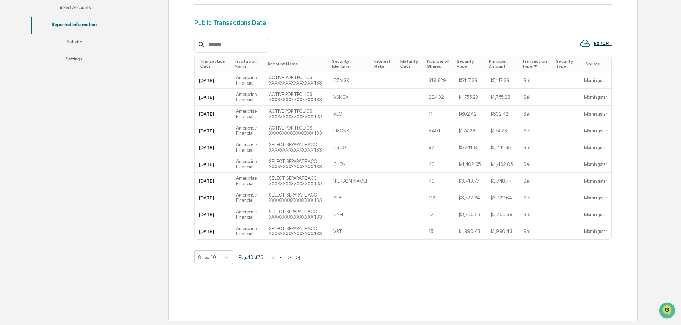
click at [285, 257] on button "<" at bounding box center [281, 257] width 7 height 6
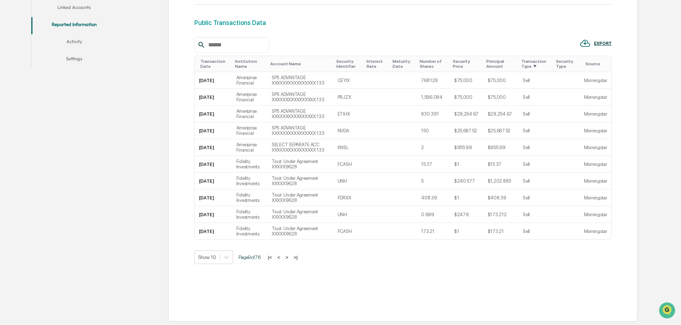
click at [288, 257] on button ">" at bounding box center [286, 257] width 7 height 6
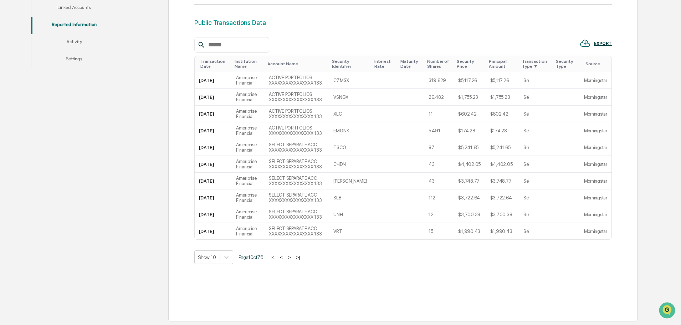
click at [285, 257] on button "<" at bounding box center [281, 257] width 7 height 6
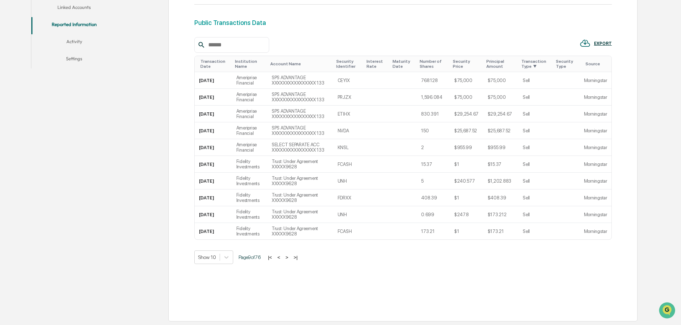
click at [288, 257] on button ">" at bounding box center [286, 257] width 7 height 6
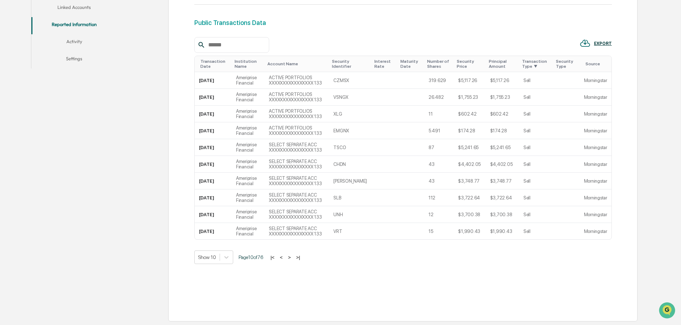
click at [285, 257] on button "<" at bounding box center [281, 257] width 7 height 6
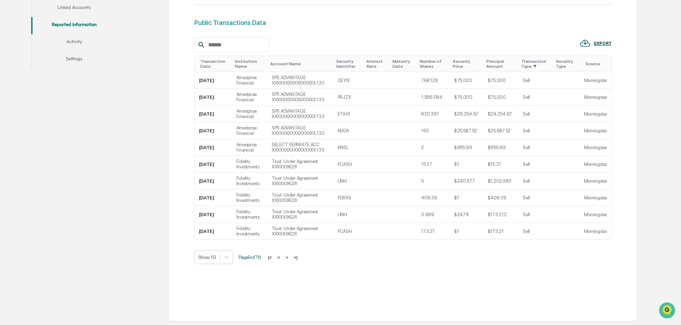
click at [288, 257] on button ">" at bounding box center [286, 257] width 7 height 6
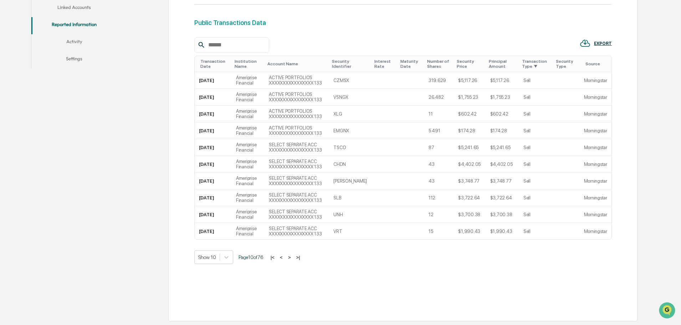
click at [285, 257] on button "<" at bounding box center [281, 257] width 7 height 6
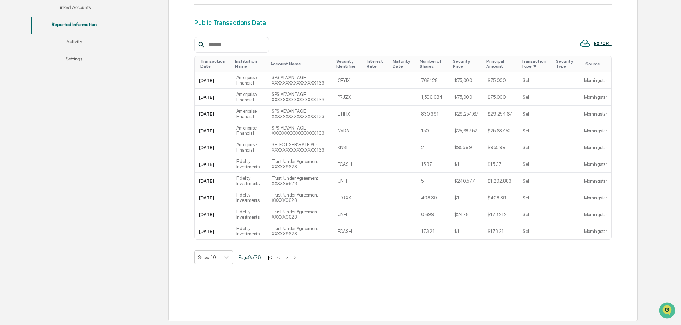
click at [288, 257] on button ">" at bounding box center [286, 257] width 7 height 6
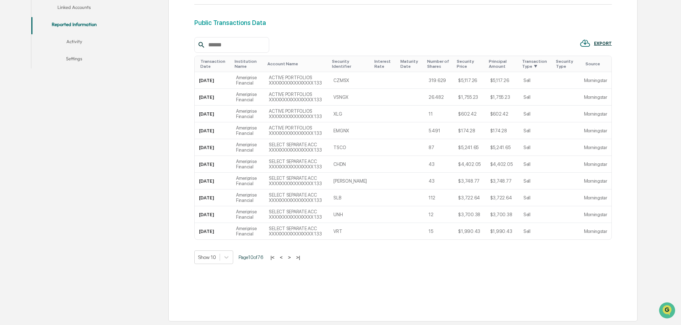
click at [285, 257] on button "<" at bounding box center [281, 257] width 7 height 6
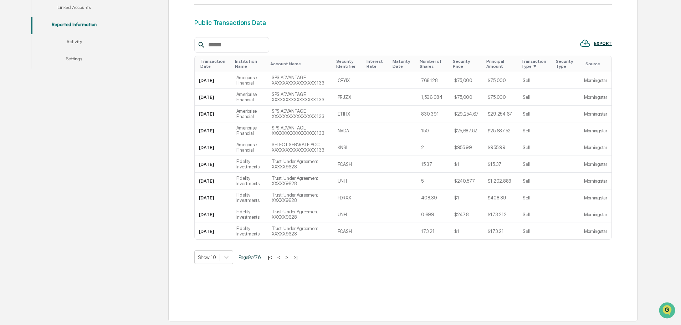
click at [288, 257] on button ">" at bounding box center [286, 257] width 7 height 6
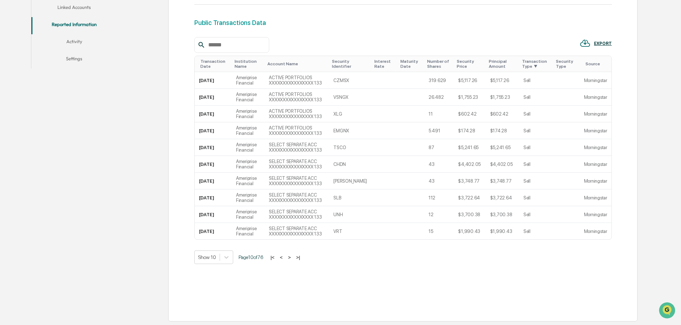
click at [285, 257] on button "<" at bounding box center [281, 257] width 7 height 6
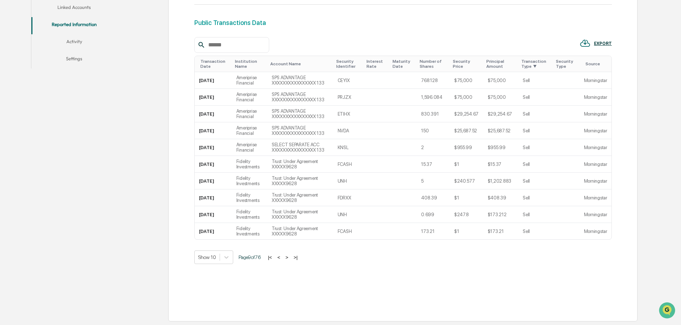
click at [288, 257] on button ">" at bounding box center [286, 257] width 7 height 6
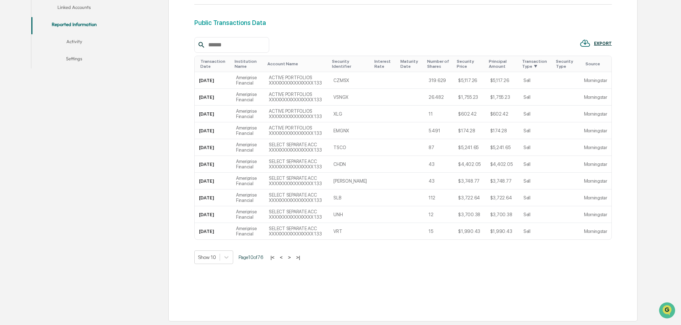
click at [285, 257] on button "<" at bounding box center [281, 257] width 7 height 6
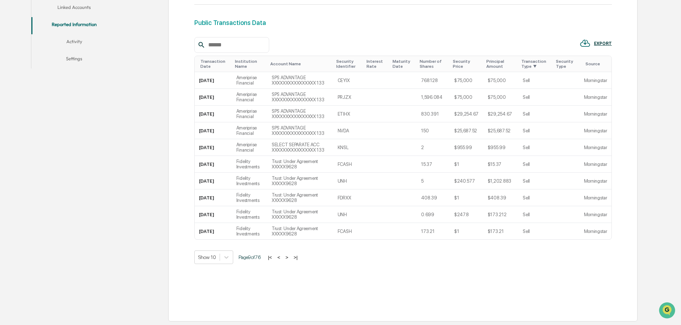
click at [288, 257] on button ">" at bounding box center [286, 257] width 7 height 6
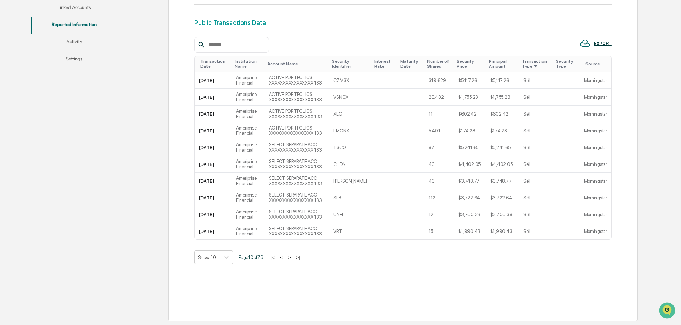
click at [285, 257] on button "<" at bounding box center [281, 257] width 7 height 6
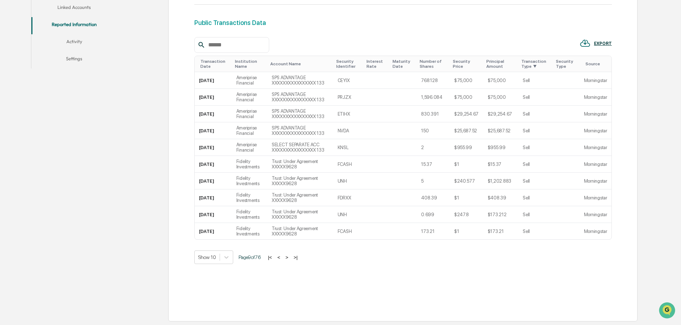
click at [288, 257] on button ">" at bounding box center [286, 257] width 7 height 6
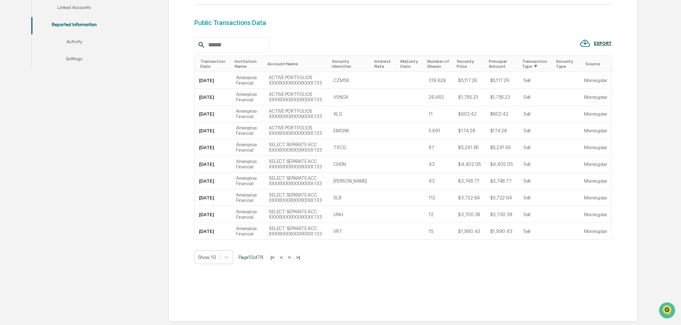
click at [285, 257] on button "<" at bounding box center [281, 257] width 7 height 6
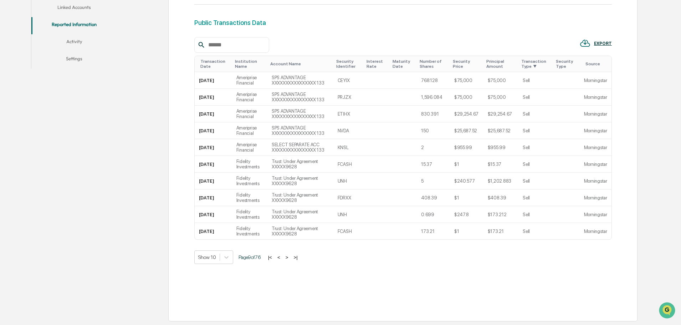
click at [288, 257] on button ">" at bounding box center [286, 257] width 7 height 6
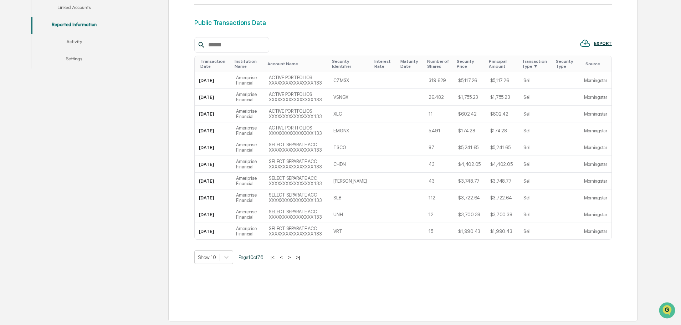
click at [285, 257] on button "<" at bounding box center [281, 257] width 7 height 6
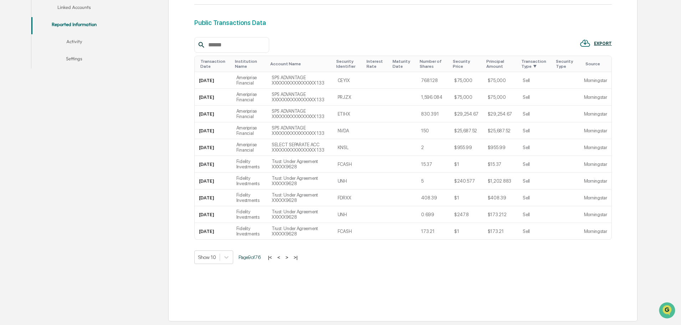
click at [288, 257] on button ">" at bounding box center [286, 257] width 7 height 6
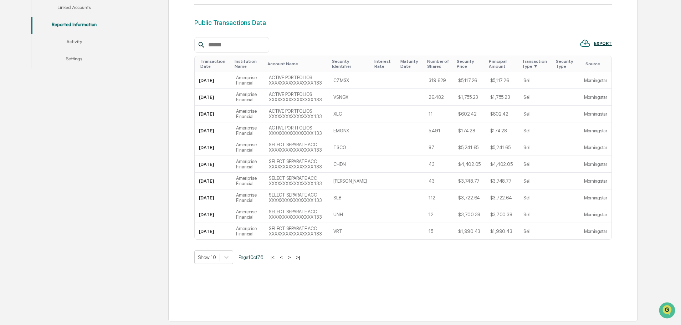
click at [285, 257] on button "<" at bounding box center [281, 257] width 7 height 6
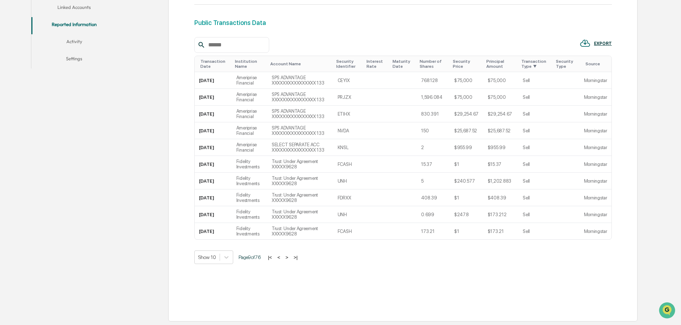
click at [288, 257] on button ">" at bounding box center [286, 257] width 7 height 6
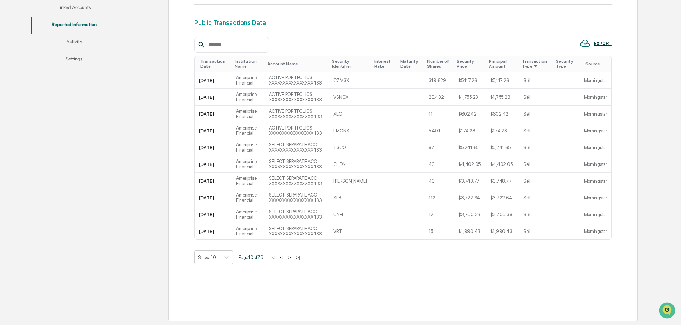
click at [285, 257] on button "<" at bounding box center [281, 257] width 7 height 6
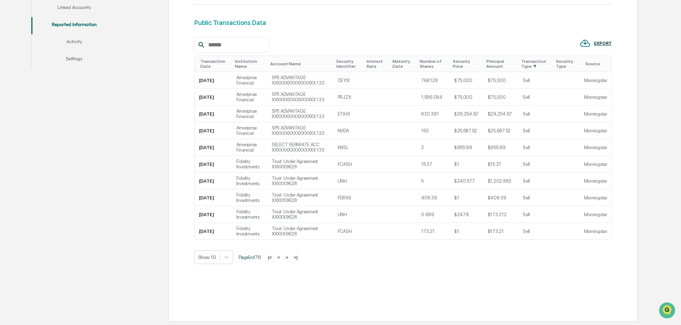
click at [288, 257] on button ">" at bounding box center [286, 257] width 7 height 6
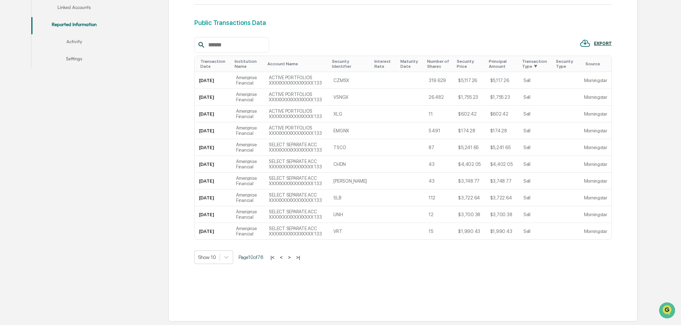
click at [285, 257] on button "<" at bounding box center [281, 257] width 7 height 6
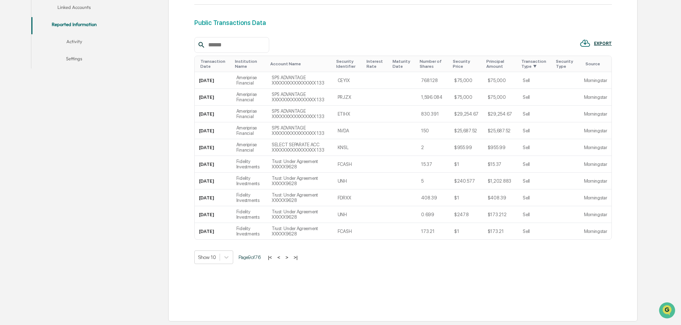
click at [288, 257] on button ">" at bounding box center [286, 257] width 7 height 6
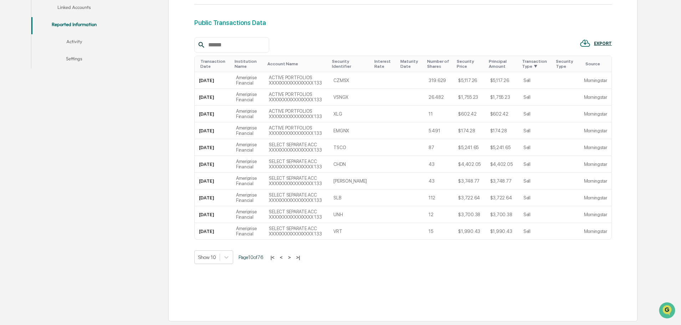
click at [285, 257] on button "<" at bounding box center [281, 257] width 7 height 6
click at [288, 257] on button ">" at bounding box center [289, 257] width 7 height 6
click at [285, 257] on button "<" at bounding box center [281, 257] width 7 height 6
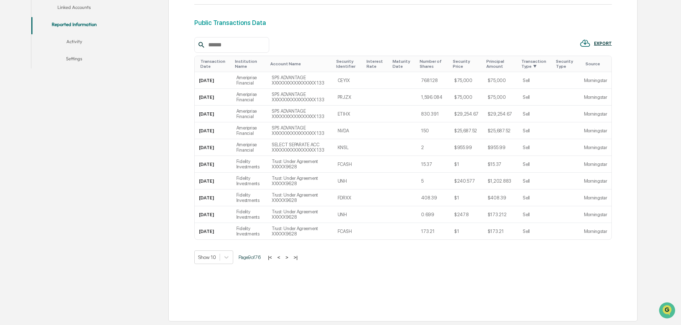
click at [288, 257] on button ">" at bounding box center [286, 257] width 7 height 6
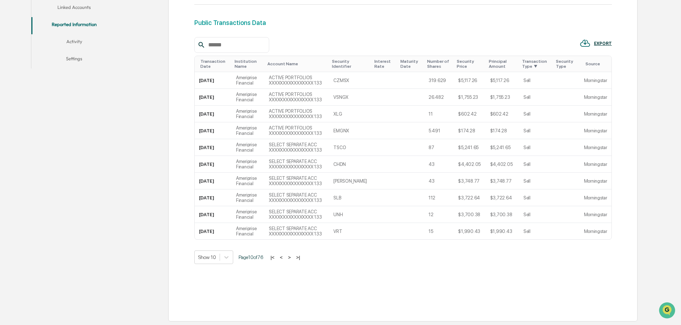
click at [285, 257] on button "<" at bounding box center [281, 257] width 7 height 6
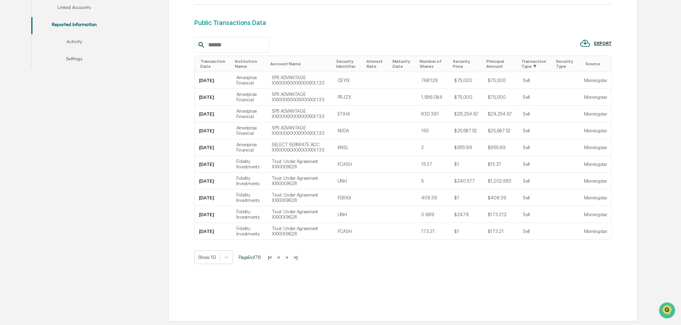
click at [288, 257] on button ">" at bounding box center [286, 257] width 7 height 6
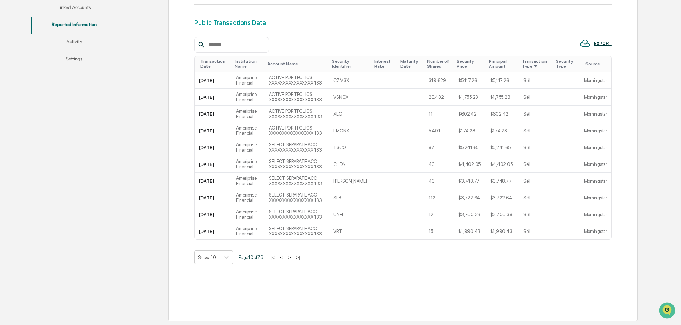
click at [285, 257] on button "<" at bounding box center [281, 257] width 7 height 6
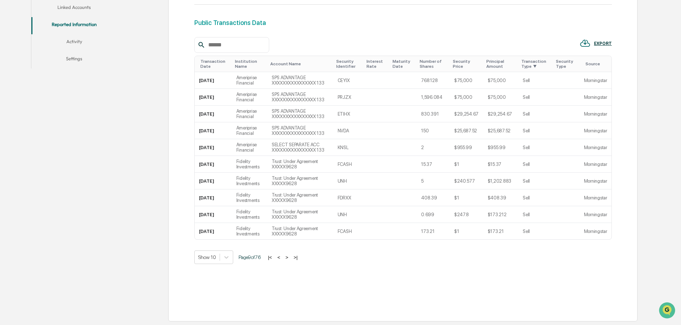
click at [288, 257] on button ">" at bounding box center [286, 257] width 7 height 6
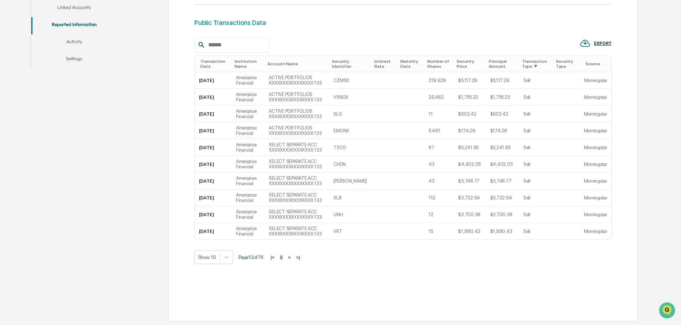
click at [288, 257] on div "|< < > >|" at bounding box center [285, 257] width 34 height 6
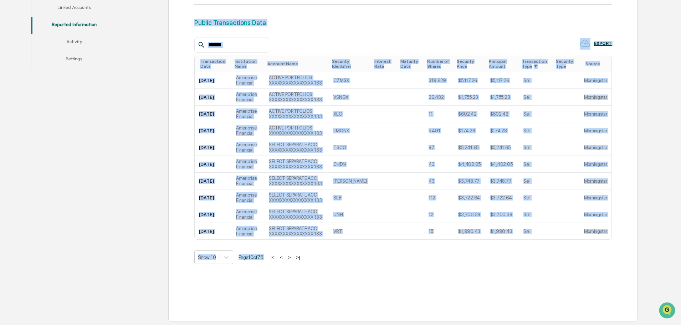
click at [288, 257] on div "|< < > >|" at bounding box center [285, 257] width 34 height 6
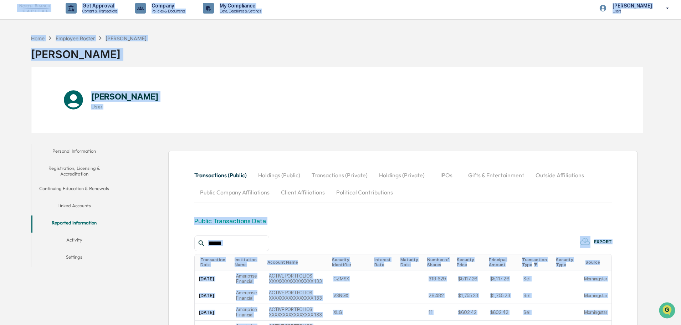
scroll to position [0, 0]
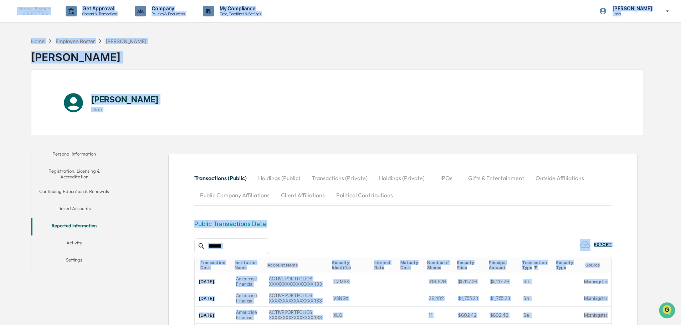
click at [78, 209] on button "Linked Accounts" at bounding box center [74, 209] width 86 height 17
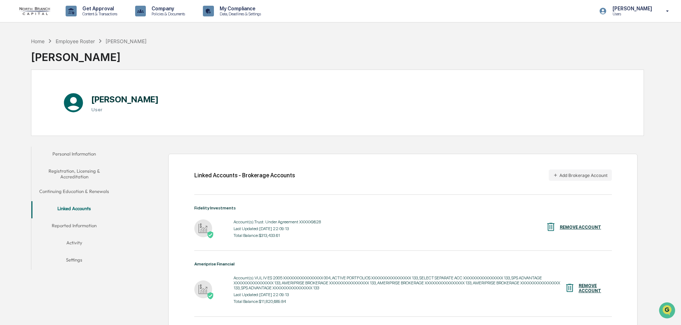
click at [339, 225] on div "Account(s): Trust: Under Agreement XXXXX9628 Last Updated: 2025-09-29 22:09:13 …" at bounding box center [403, 229] width 418 height 22
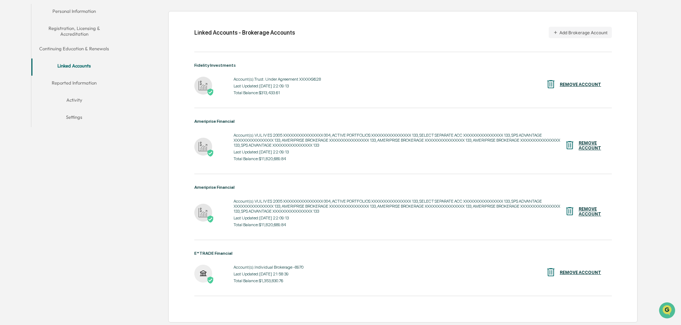
scroll to position [144, 0]
click at [571, 208] on img at bounding box center [569, 210] width 11 height 11
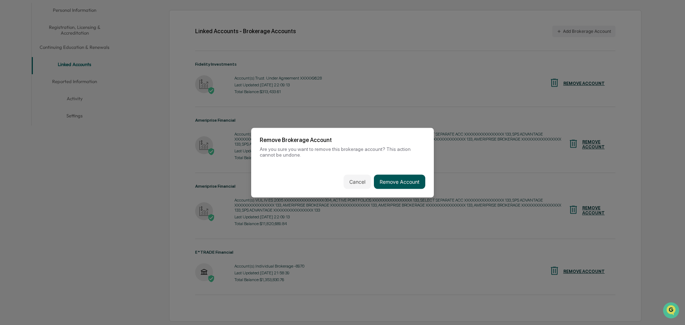
click at [403, 184] on button "Remove Account" at bounding box center [399, 181] width 51 height 14
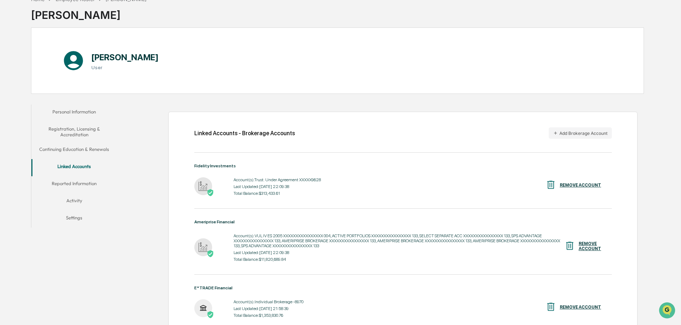
scroll to position [78, 0]
